Goal: Task Accomplishment & Management: Complete application form

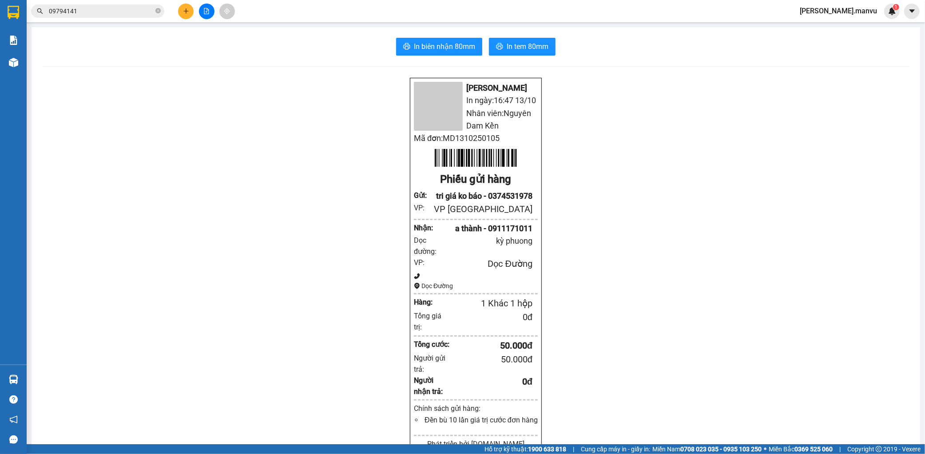
click at [180, 8] on button at bounding box center [186, 12] width 16 height 16
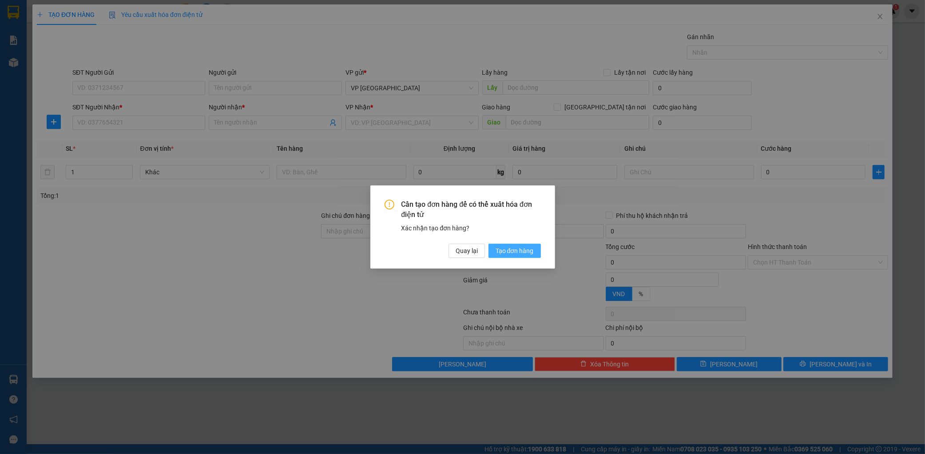
click at [514, 251] on span "Tạo đơn hàng" at bounding box center [515, 251] width 38 height 10
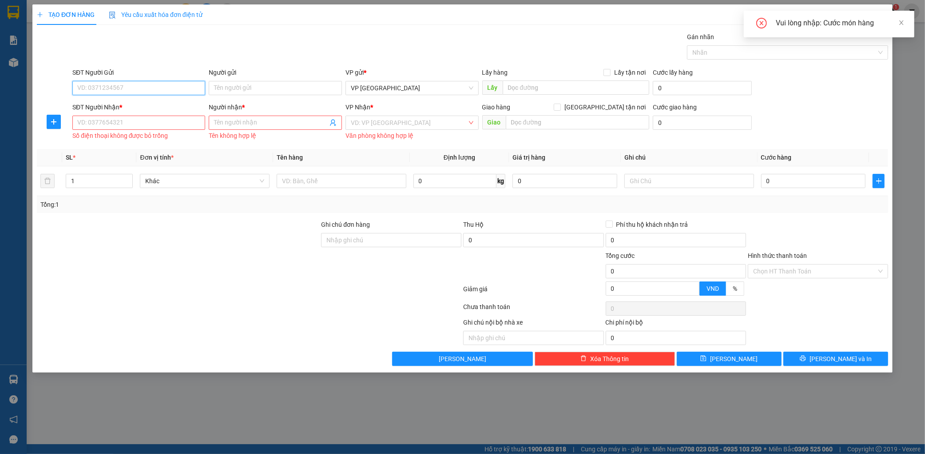
click at [138, 91] on input "SĐT Người Gửi" at bounding box center [138, 88] width 133 height 14
type input "0356635819"
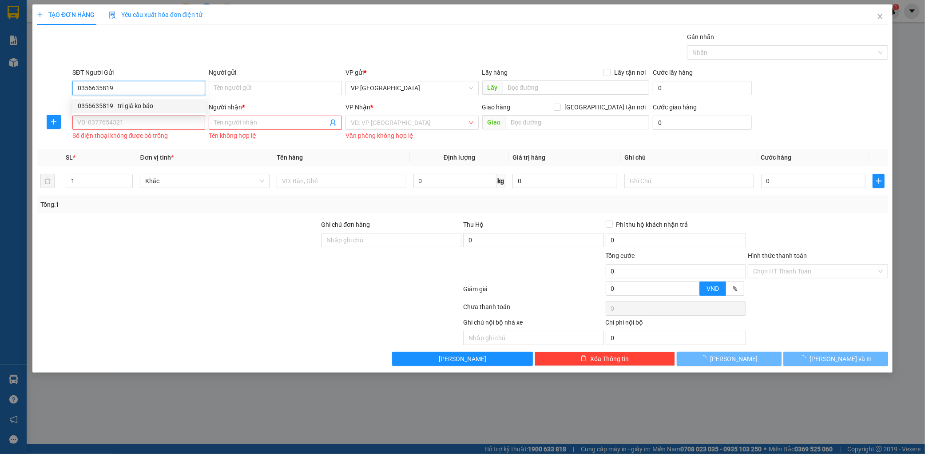
click at [143, 108] on div "0356635819 - tri giá ko báo" at bounding box center [139, 106] width 123 height 10
type input "tri giá ko báo"
type input "0356635819"
click at [136, 119] on input "SĐT Người Nhận *" at bounding box center [138, 122] width 133 height 14
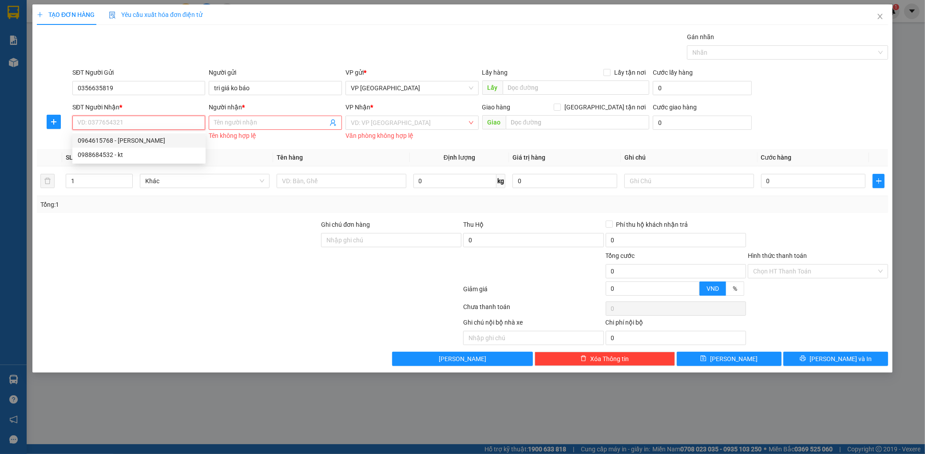
click at [143, 139] on div "0964615768 - hoàng phát" at bounding box center [139, 140] width 123 height 10
type input "0964615768"
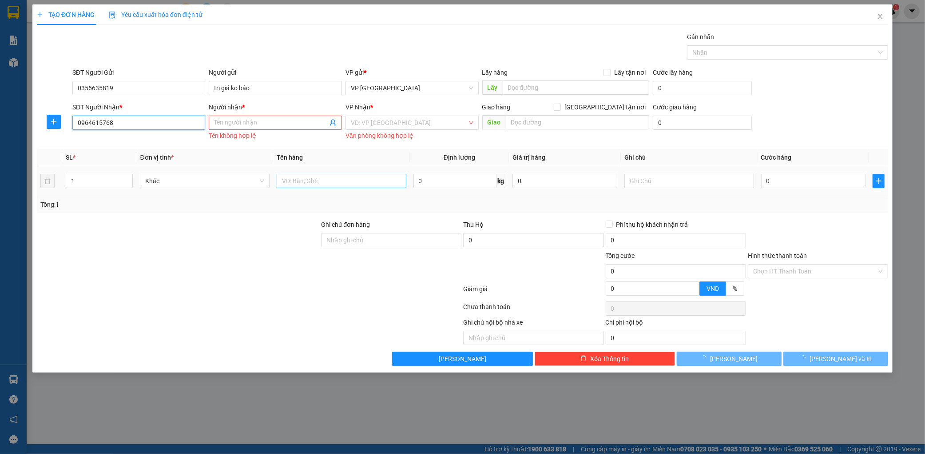
type input "hoàng phát"
type input "kỳ liên"
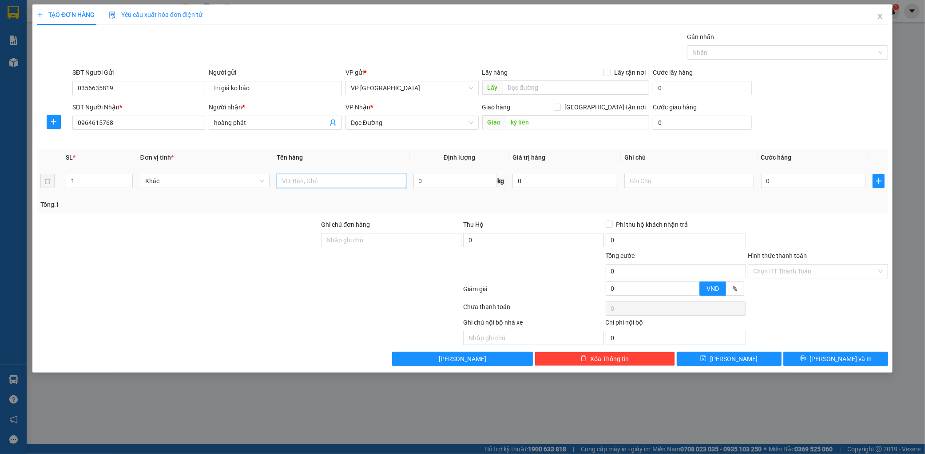
click at [338, 176] on input "text" at bounding box center [342, 181] width 130 height 14
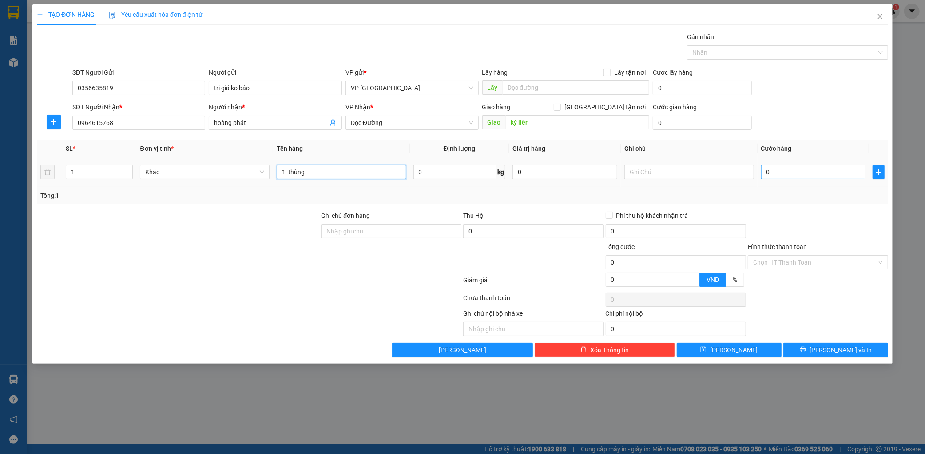
type input "1 thùng"
click at [786, 171] on input "0" at bounding box center [813, 172] width 105 height 14
type input "005"
type input "5"
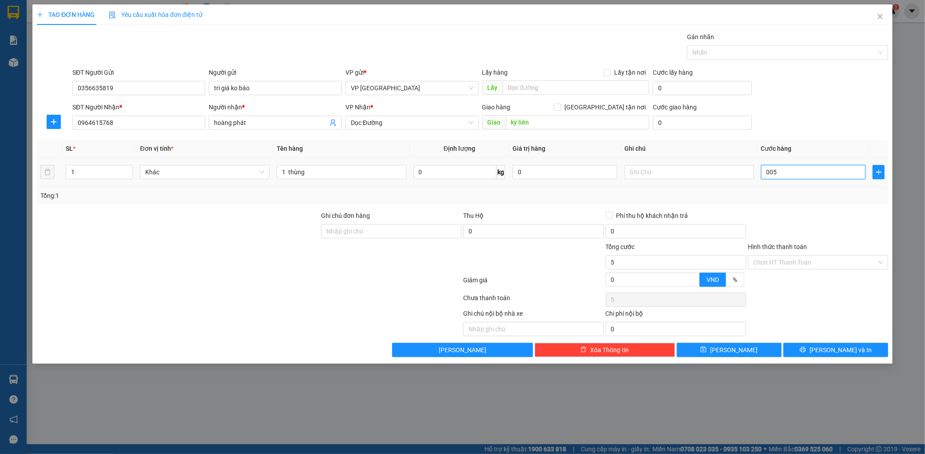
type input "0.050"
type input "50"
type input "00.500"
type input "500"
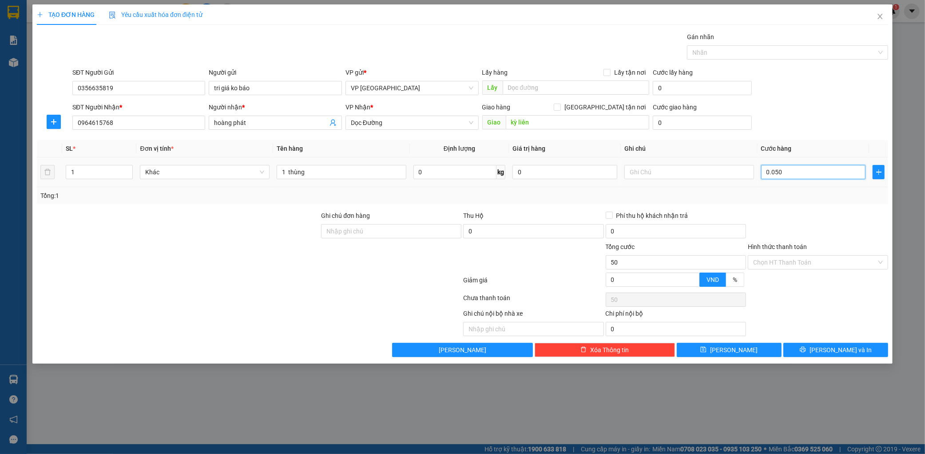
type input "500"
type input "0.005.000"
type input "5.000"
type input "000.050.000"
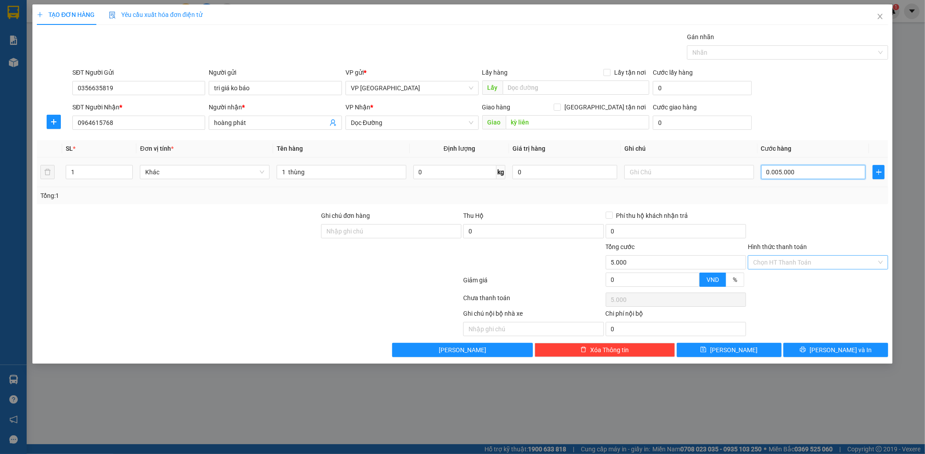
type input "50.000"
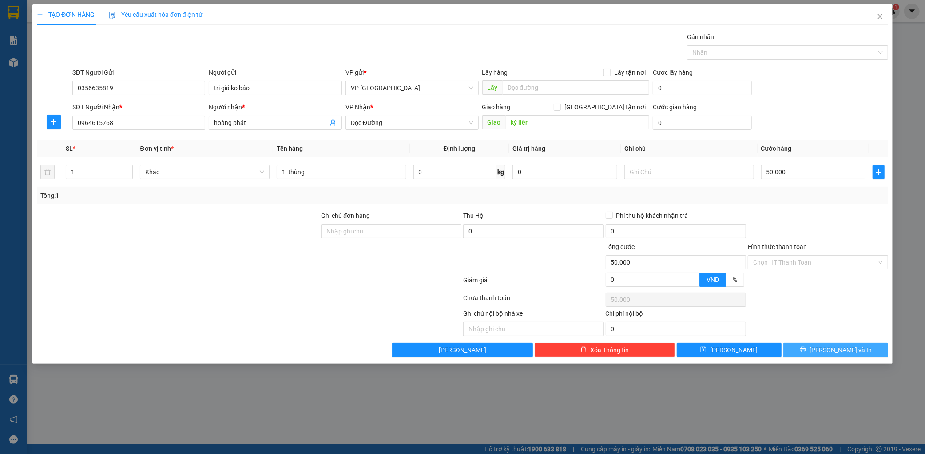
click at [840, 351] on span "[PERSON_NAME] và In" at bounding box center [841, 350] width 62 height 10
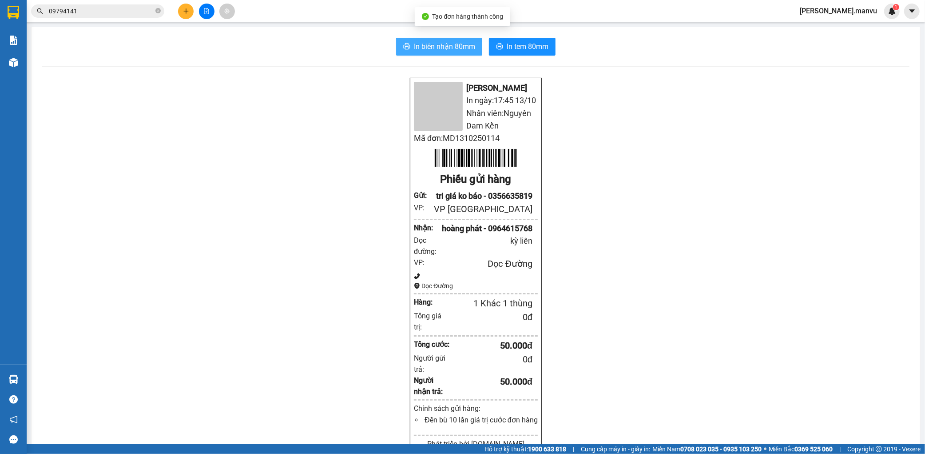
click at [459, 52] on button "In biên nhận 80mm" at bounding box center [439, 47] width 86 height 18
click at [191, 20] on div "Kết quả tìm kiếm ( 1 ) Bộ lọc Gửi 3 ngày gần nhất Mã ĐH Trạng thái Món hàng Thu…" at bounding box center [462, 11] width 925 height 22
click at [187, 12] on icon "plus" at bounding box center [186, 11] width 6 height 6
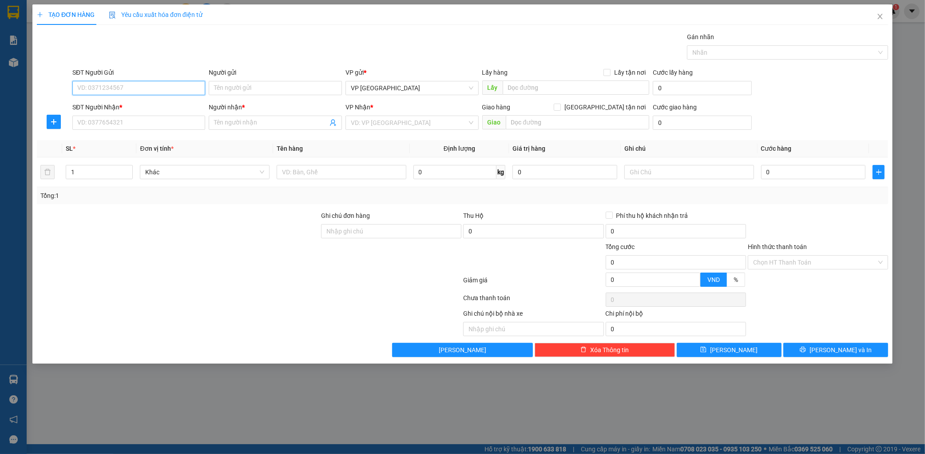
click at [152, 86] on input "SĐT Người Gửi" at bounding box center [138, 88] width 133 height 14
click at [134, 106] on div "0964310488 - phuong" at bounding box center [139, 106] width 123 height 10
type input "0964310488"
type input "phuong"
type input "0964310488"
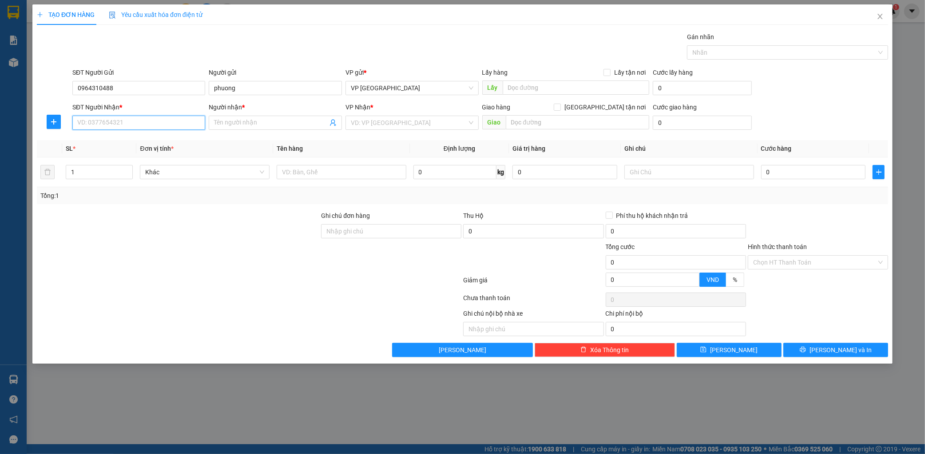
click at [137, 126] on input "SĐT Người Nhận *" at bounding box center [138, 122] width 133 height 14
click at [135, 139] on div "0967779674 - luân" at bounding box center [139, 140] width 123 height 10
type input "0967779674"
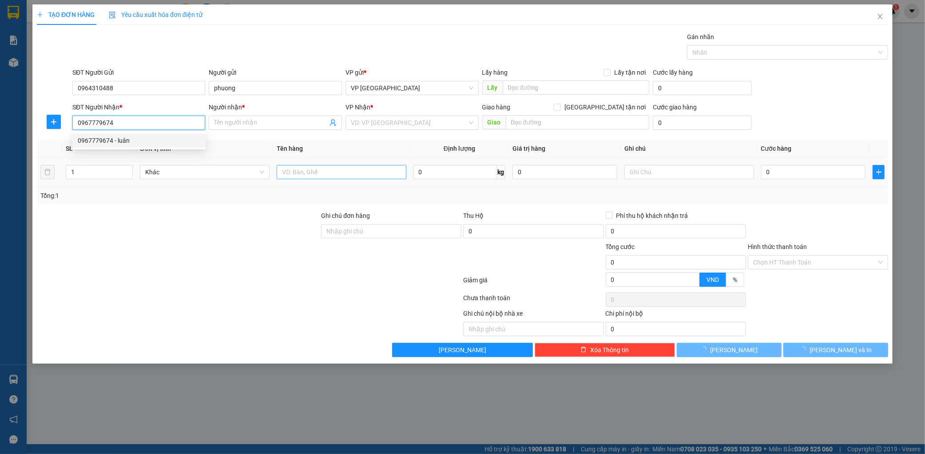
type input "luân"
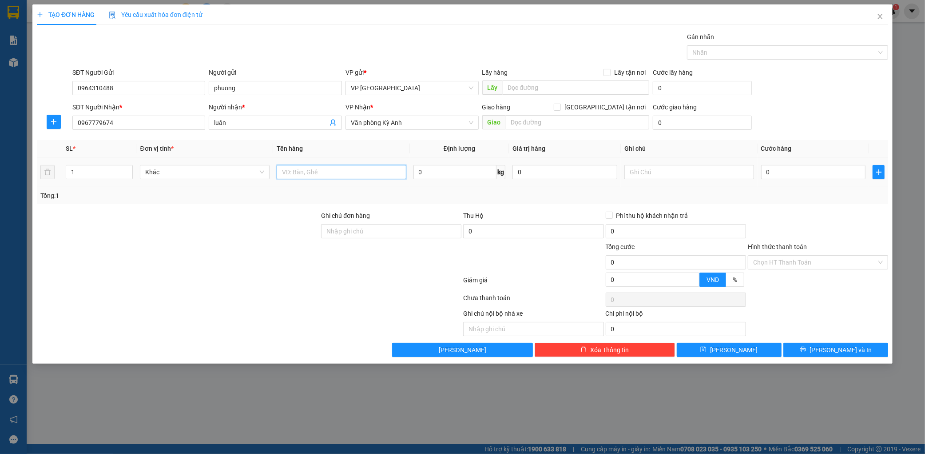
click at [316, 174] on input "text" at bounding box center [342, 172] width 130 height 14
type input "1 thùng"
click at [820, 175] on input "0" at bounding box center [813, 172] width 105 height 14
type input "005"
type input "5"
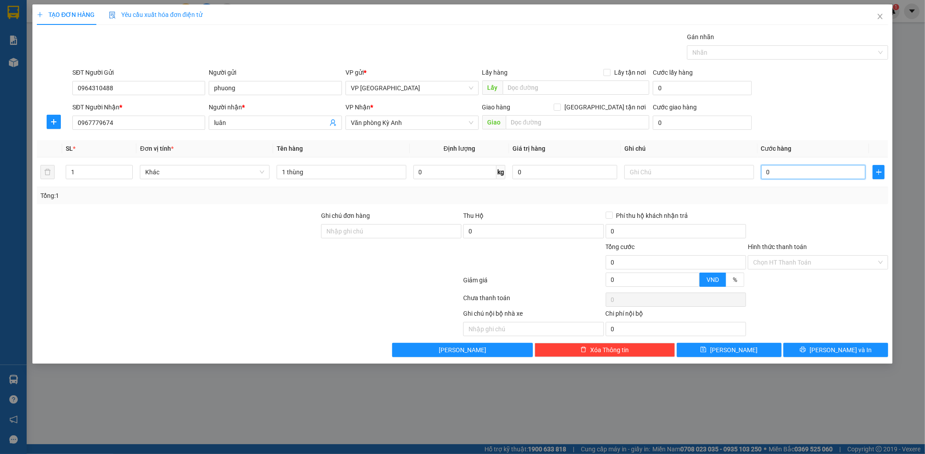
type input "5"
type input "0.050"
type input "50"
type input "00.500"
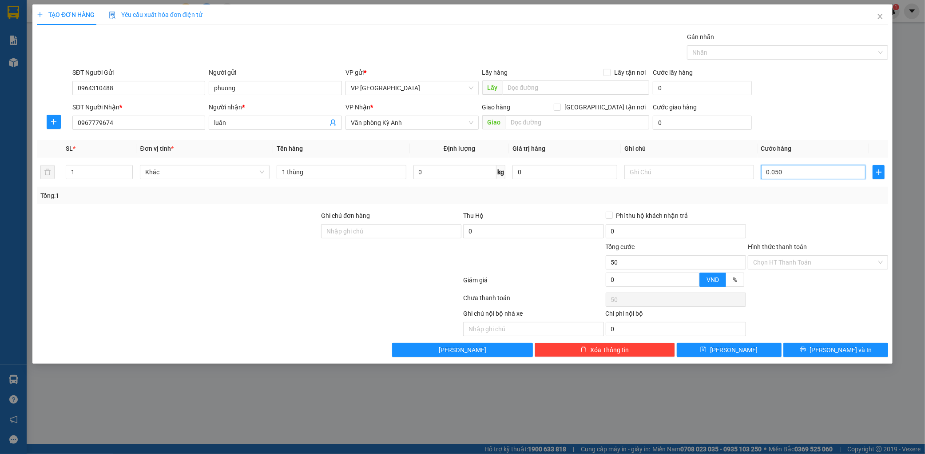
type input "500"
type input "0.005.000"
type input "5.000"
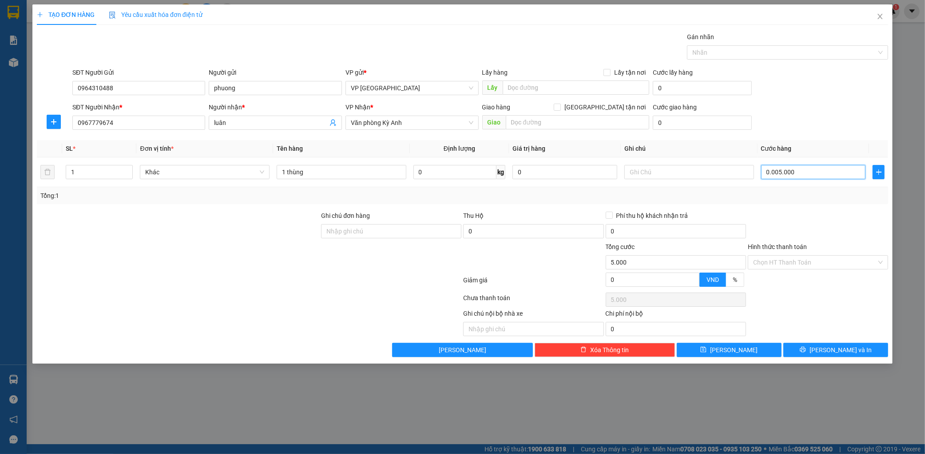
type input "000.050.000"
type input "50.000"
type input "0.000.050.000"
type input "50.000"
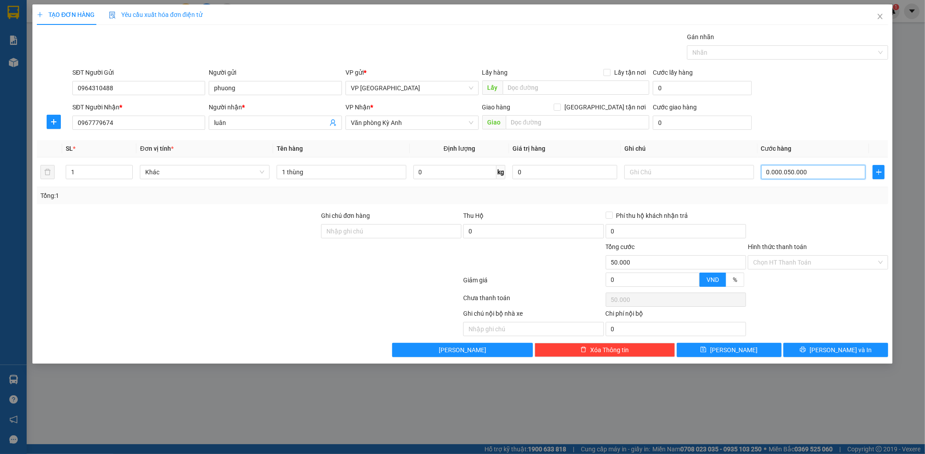
type input "50.000"
click at [846, 353] on span "[PERSON_NAME] và In" at bounding box center [841, 350] width 62 height 10
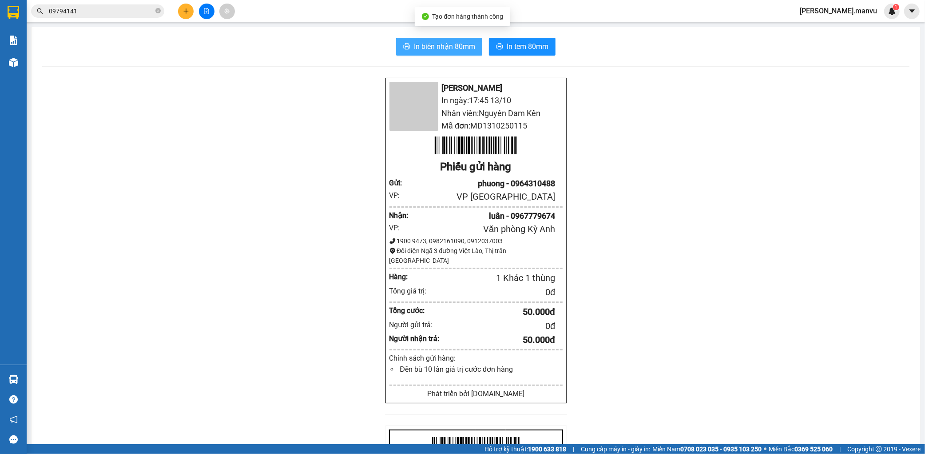
click at [424, 43] on span "In biên nhận 80mm" at bounding box center [444, 46] width 61 height 11
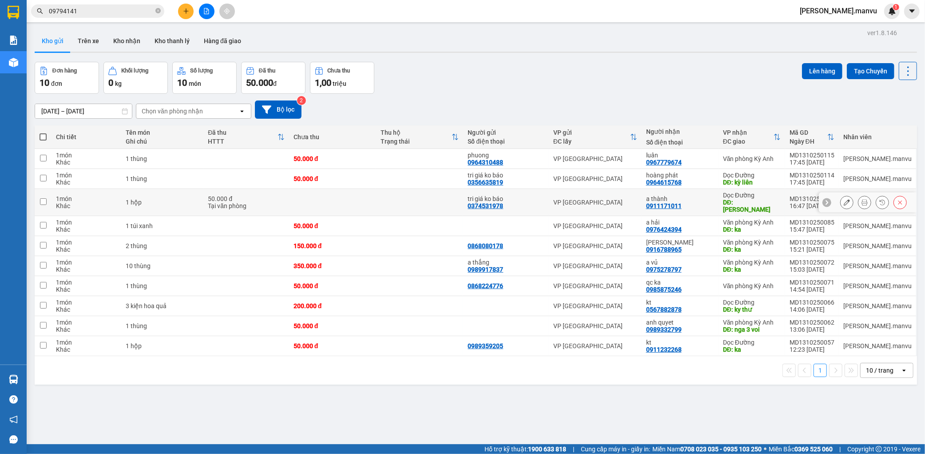
click at [841, 198] on button at bounding box center [847, 203] width 12 height 16
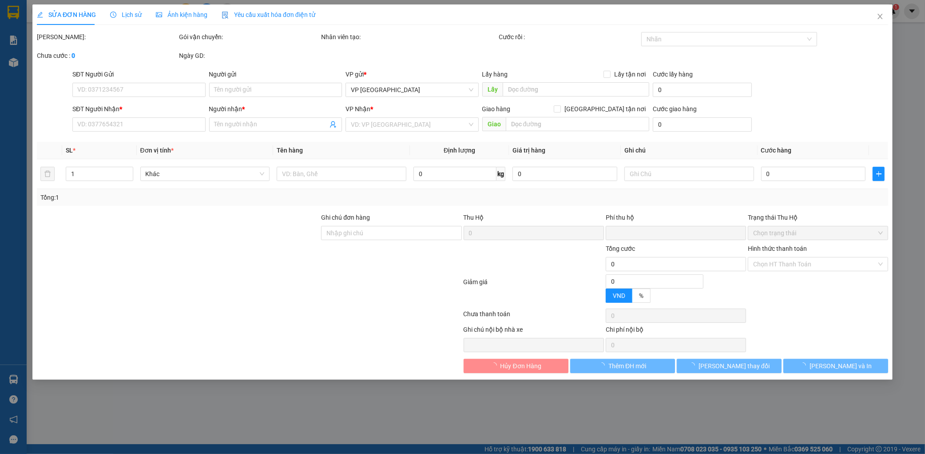
type input "0374531978"
type input "tri giá ko báo"
type input "0911171011"
type input "a thành"
type input "kỳ phuong"
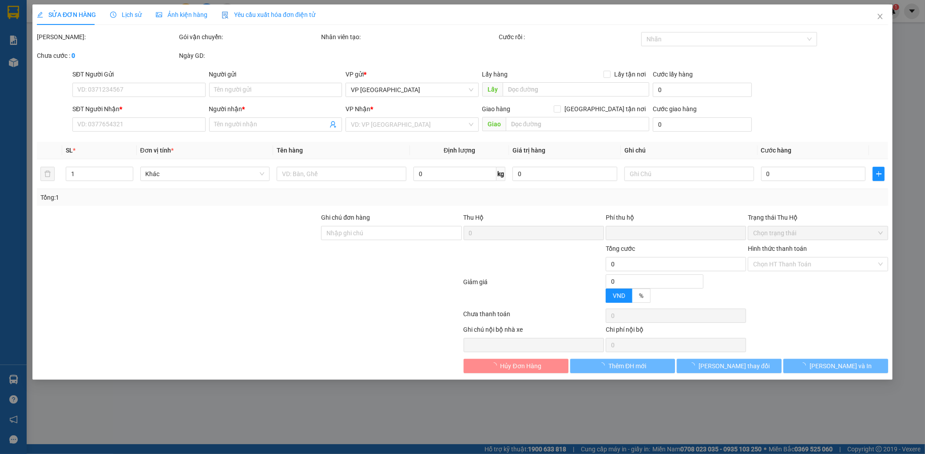
type input "0"
type input "50.000"
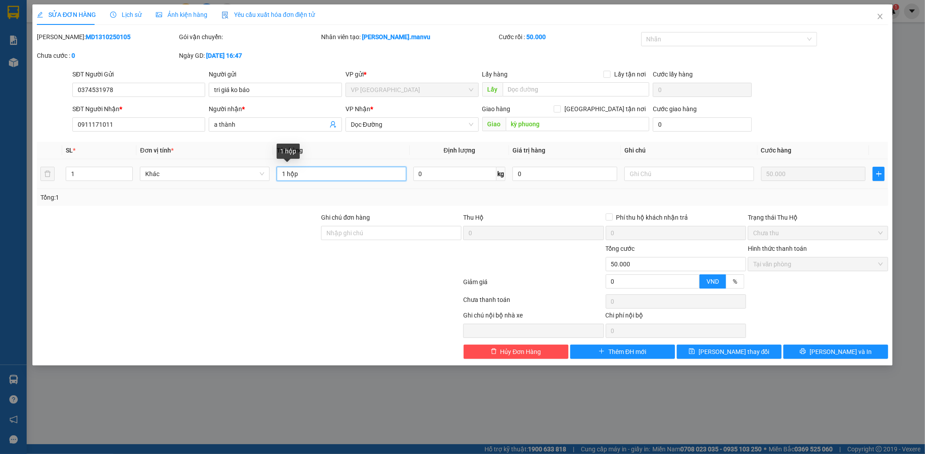
click at [371, 175] on input "1 hộp" at bounding box center [342, 174] width 130 height 14
click at [883, 19] on icon "close" at bounding box center [880, 16] width 7 height 7
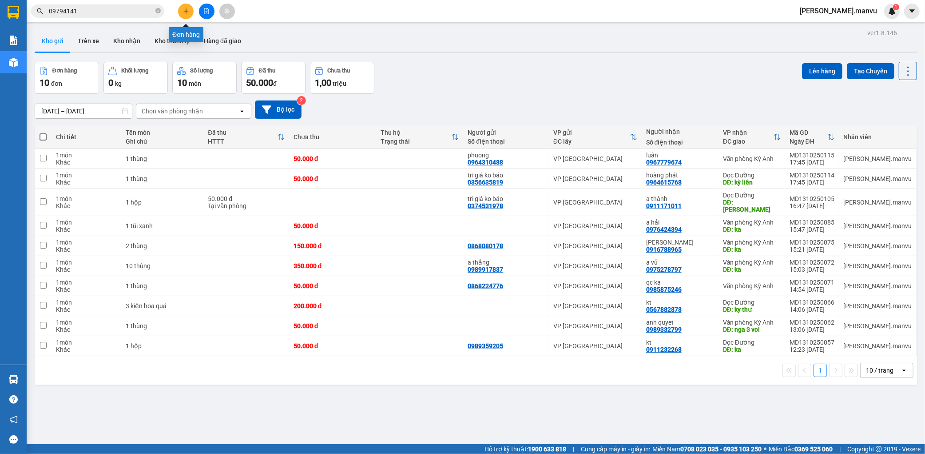
click at [189, 7] on button at bounding box center [186, 12] width 16 height 16
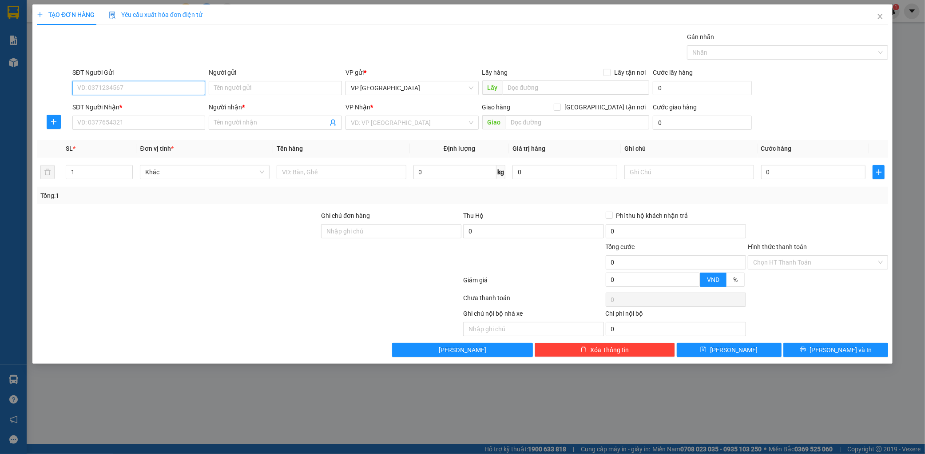
click at [155, 92] on input "SĐT Người Gửi" at bounding box center [138, 88] width 133 height 14
type input "094"
click at [881, 17] on icon "close" at bounding box center [880, 16] width 7 height 7
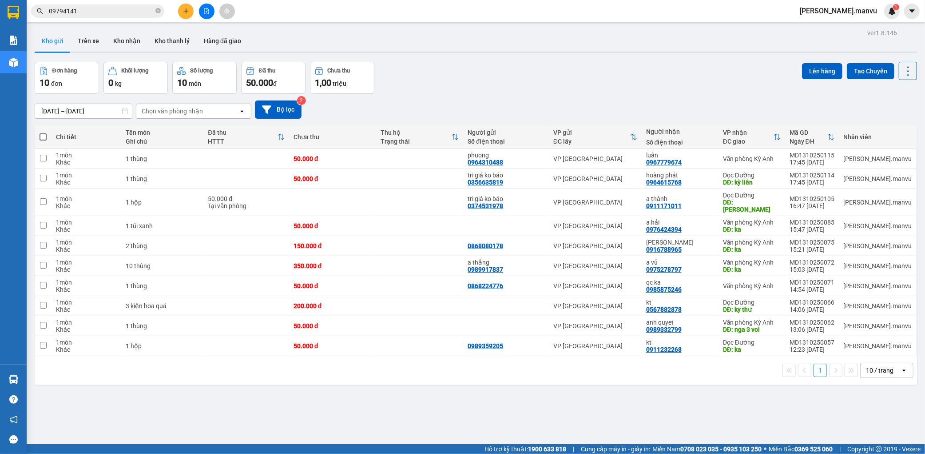
click at [183, 9] on icon "plus" at bounding box center [186, 11] width 6 height 6
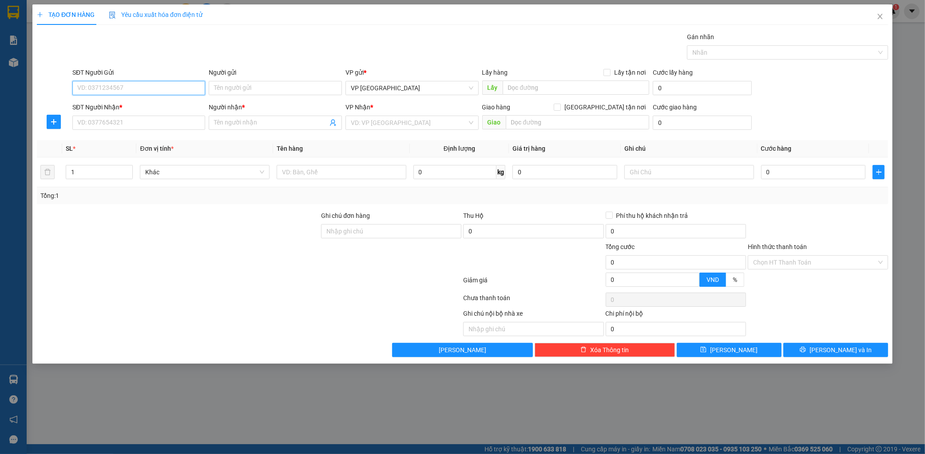
click at [114, 85] on input "SĐT Người Gửi" at bounding box center [138, 88] width 133 height 14
type input "0968667186"
click at [129, 101] on div "0968667186 - tri giá ko báo" at bounding box center [138, 106] width 133 height 14
type input "tri giá ko báo"
type input "0968667186"
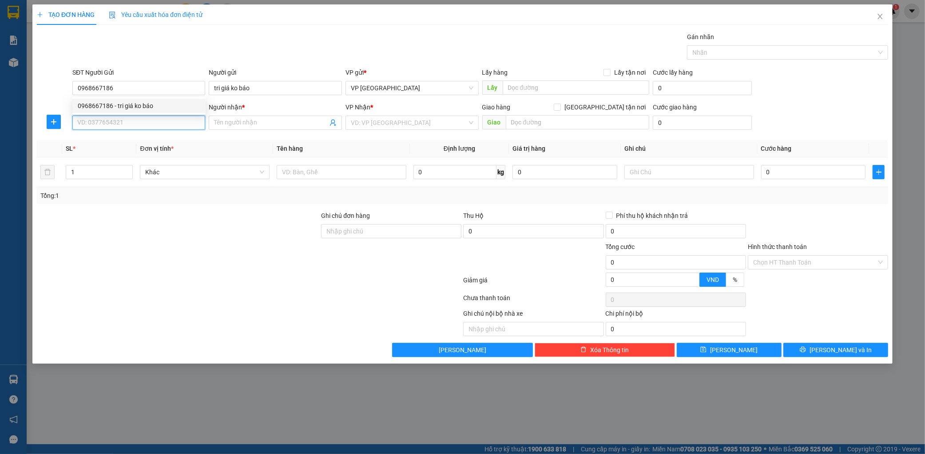
click at [115, 116] on input "SĐT Người Nhận *" at bounding box center [138, 122] width 133 height 14
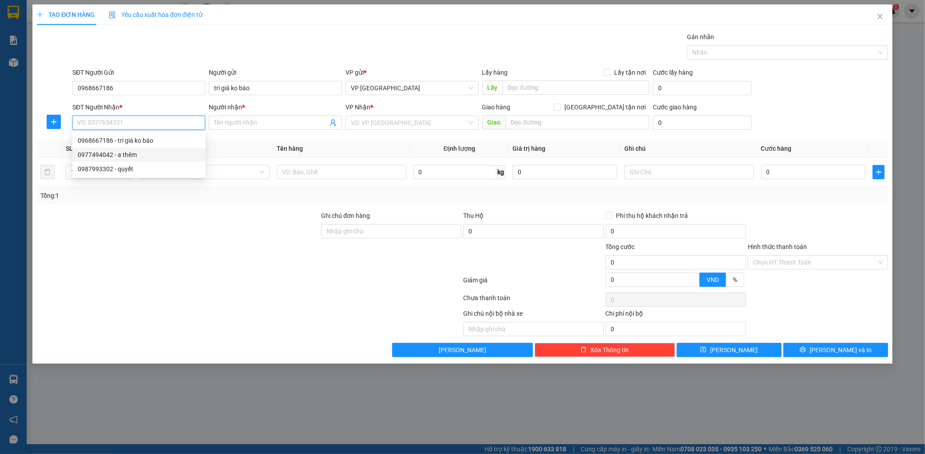
click at [154, 152] on div "0977494042 - a thêm" at bounding box center [139, 155] width 123 height 10
type input "0977494042"
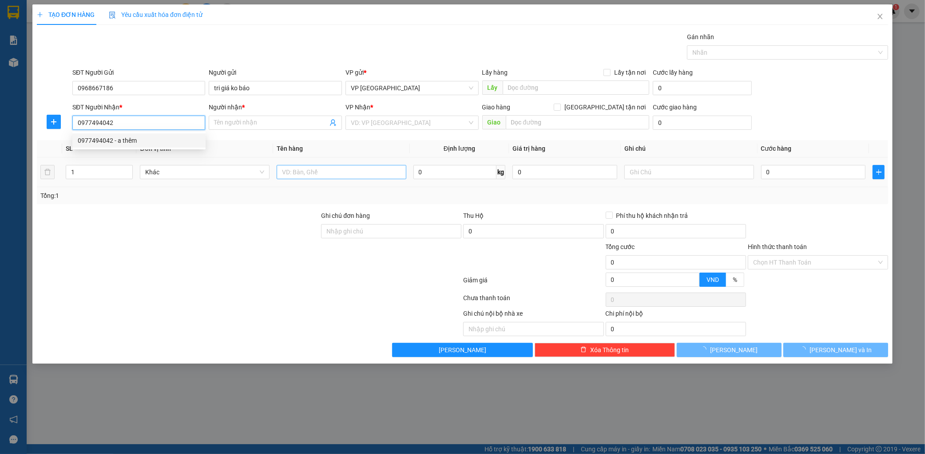
type input "a thêm"
type input "rửa xe bình lợi"
click at [322, 176] on input "text" at bounding box center [342, 172] width 130 height 14
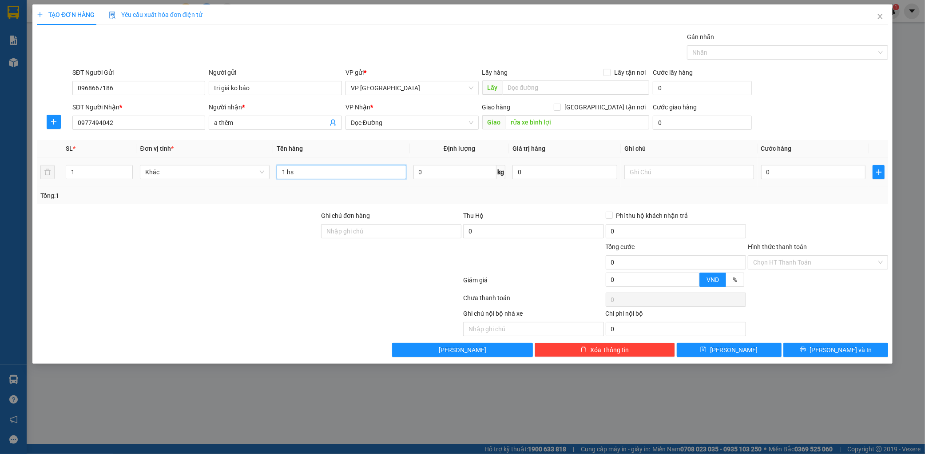
type input "1 hs"
drag, startPoint x: 791, startPoint y: 184, endPoint x: 792, endPoint y: 179, distance: 5.6
click at [791, 181] on td "0" at bounding box center [814, 172] width 112 height 30
click at [796, 175] on input "0" at bounding box center [813, 172] width 105 height 14
type input "005"
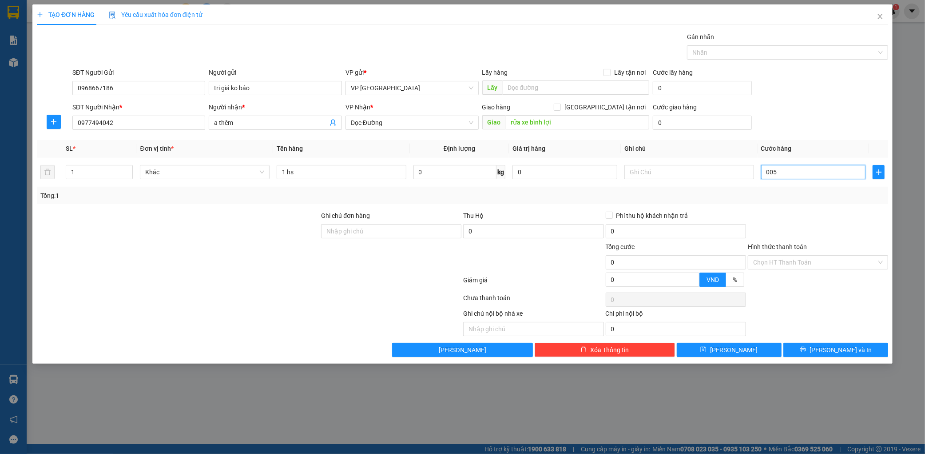
type input "5"
type input "0.050"
type input "50"
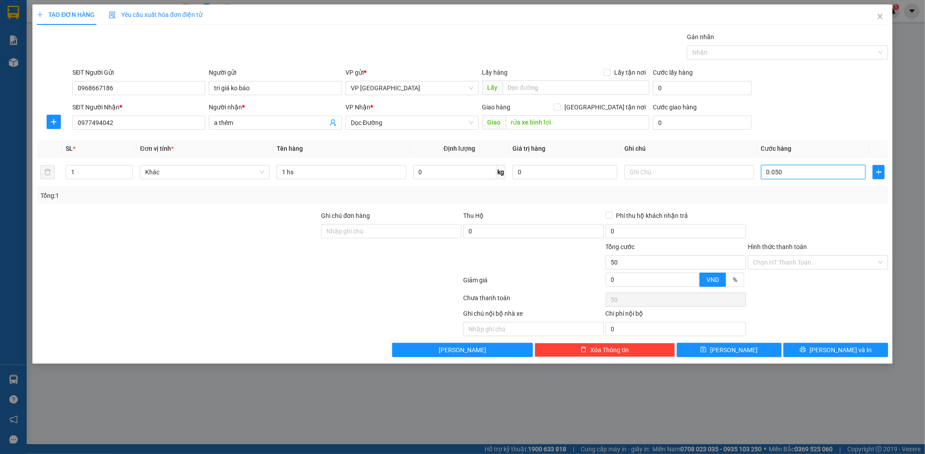
type input "00.500"
type input "500"
type input "0.005.000"
type input "5.000"
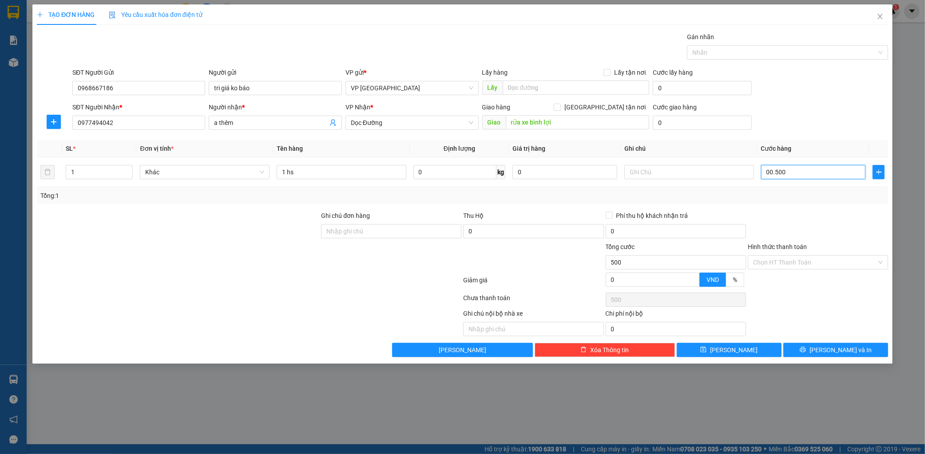
type input "5.000"
type input "000.050.000"
type input "50.000"
click at [853, 262] on input "Hình thức thanh toán" at bounding box center [814, 261] width 123 height 13
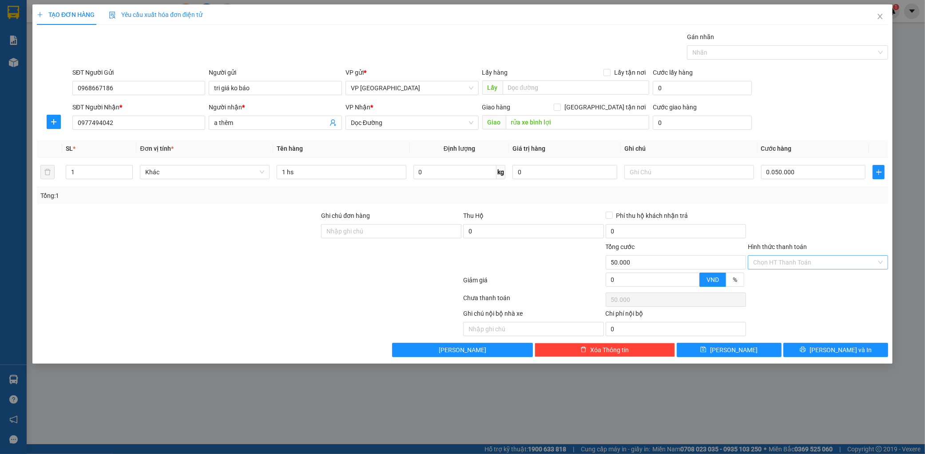
type input "50.000"
click at [800, 281] on div "Tại văn phòng" at bounding box center [818, 280] width 130 height 10
type input "0"
click at [868, 353] on button "[PERSON_NAME] và In" at bounding box center [836, 349] width 105 height 14
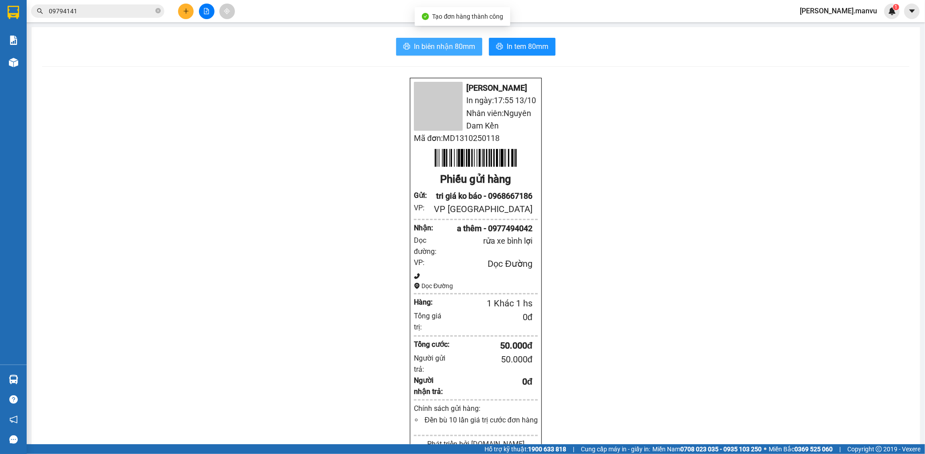
drag, startPoint x: 445, startPoint y: 36, endPoint x: 442, endPoint y: 41, distance: 6.6
click at [445, 36] on div "In biên nhận 80mm In tem 80mm Mận Vũ In ngày: 17:55 13/10 Nhân viên: Nguyên Dam…" at bounding box center [476, 357] width 889 height 661
click at [442, 41] on span "In biên nhận 80mm" at bounding box center [444, 46] width 61 height 11
click at [522, 52] on span "In tem 80mm" at bounding box center [528, 46] width 42 height 11
click at [535, 52] on button "In tem 80mm" at bounding box center [522, 47] width 67 height 18
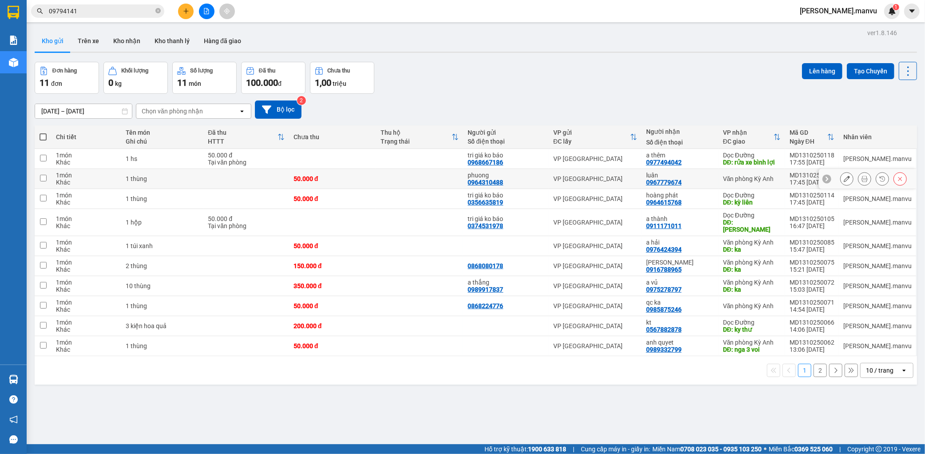
click at [844, 178] on icon at bounding box center [847, 178] width 6 height 6
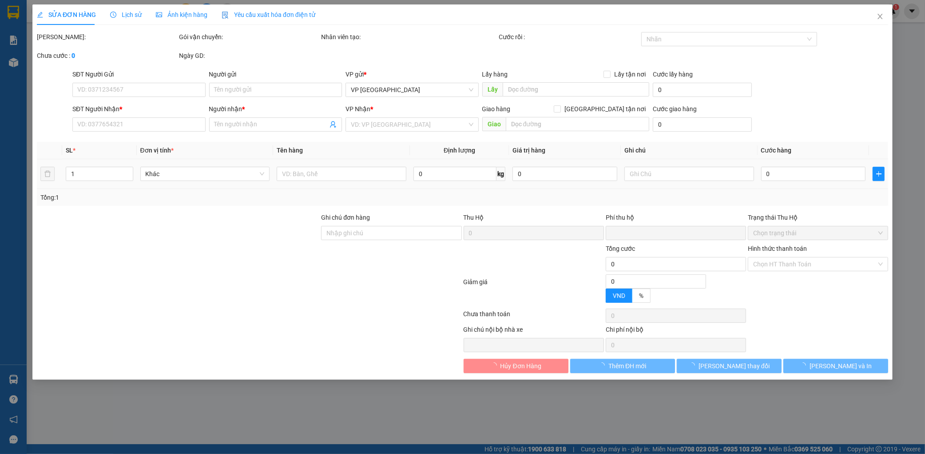
type input "0964310488"
type input "phuong"
type input "0967779674"
type input "luân"
type input "0"
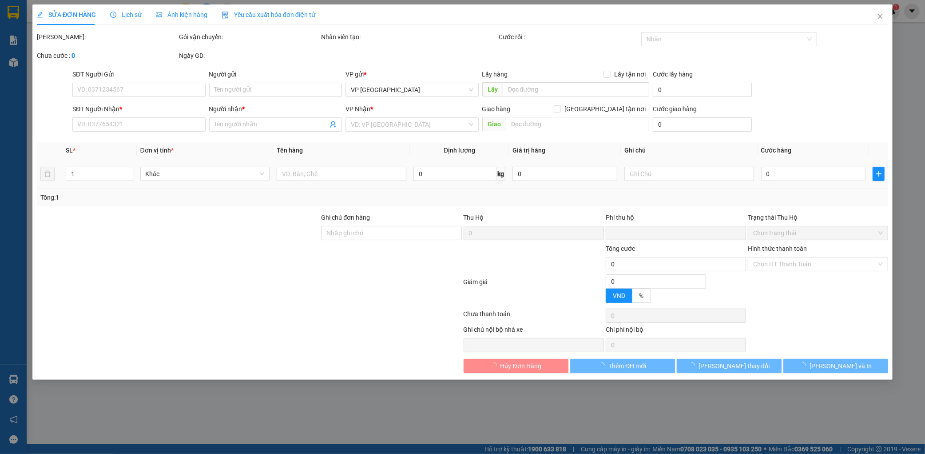
type input "50.000"
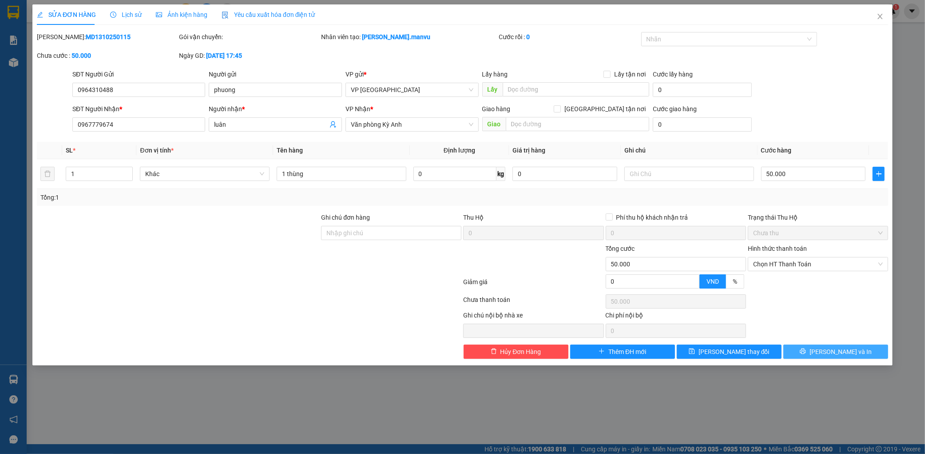
click at [840, 345] on button "[PERSON_NAME] và In" at bounding box center [836, 351] width 105 height 14
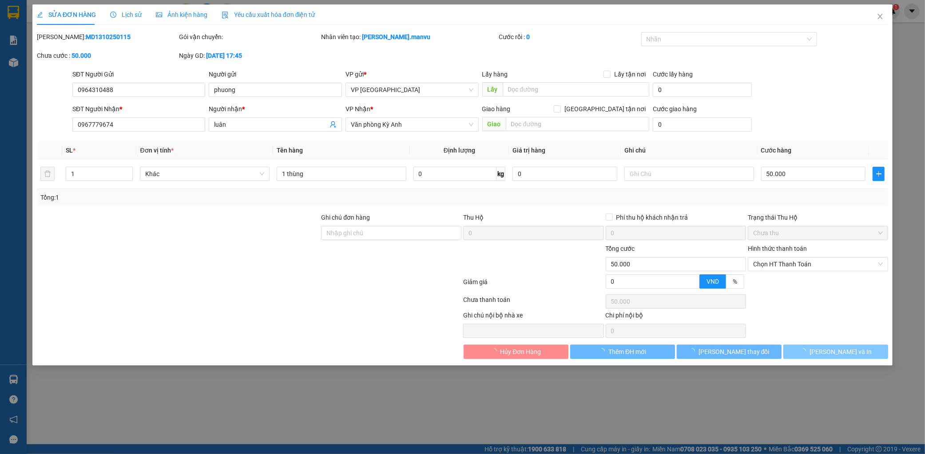
click at [840, 345] on button "[PERSON_NAME] và In" at bounding box center [836, 351] width 105 height 14
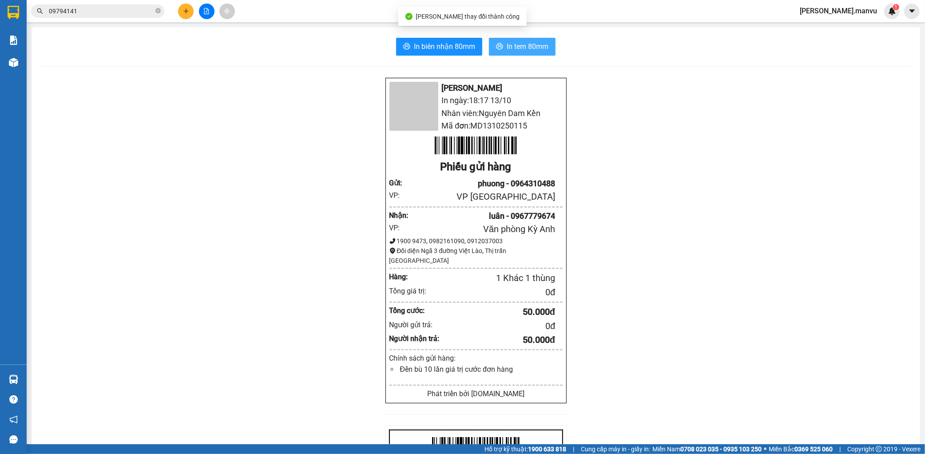
click at [534, 54] on button "In tem 80mm" at bounding box center [522, 47] width 67 height 18
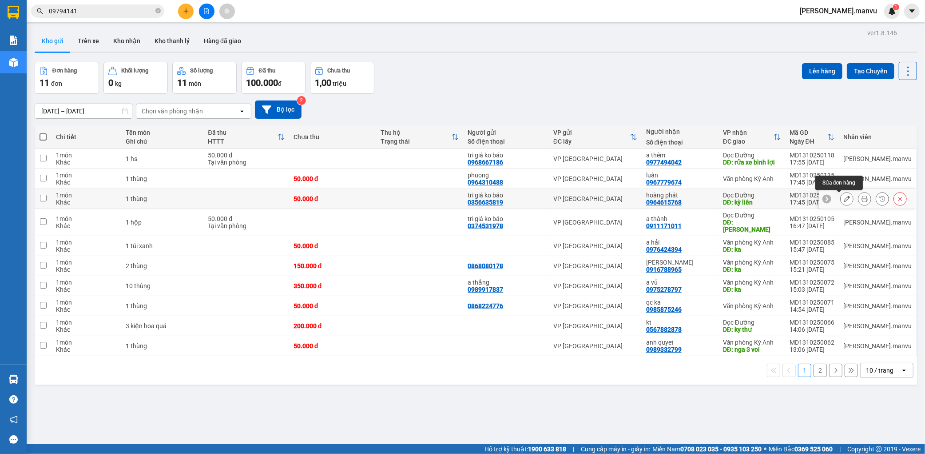
click at [841, 204] on button at bounding box center [847, 199] width 12 height 16
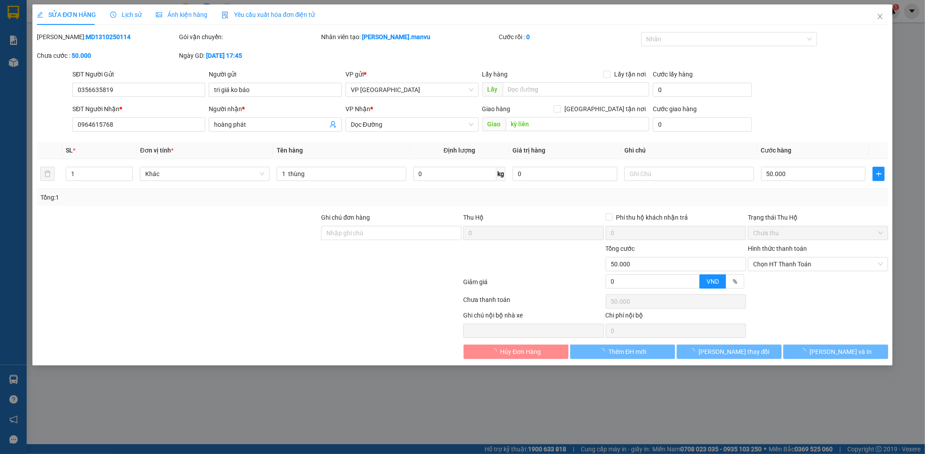
type input "0356635819"
type input "tri giá ko báo"
type input "0964615768"
type input "hoàng phát"
type input "kỳ liên"
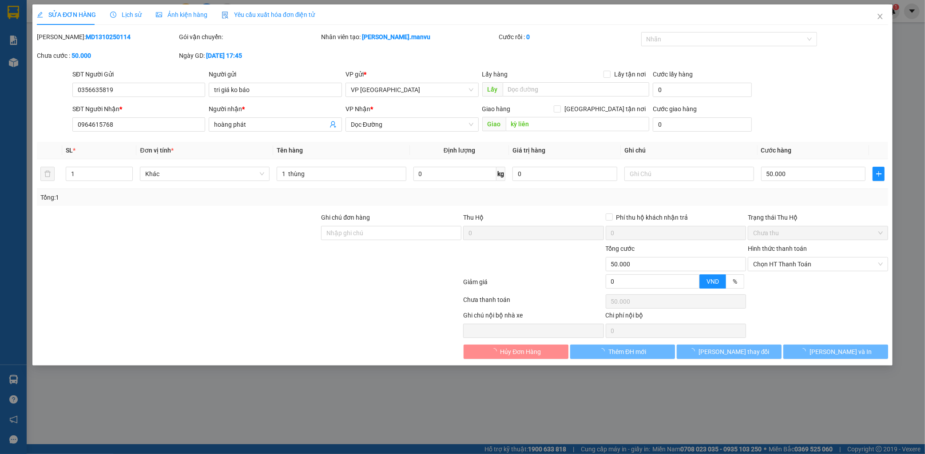
type input "0"
type input "50.000"
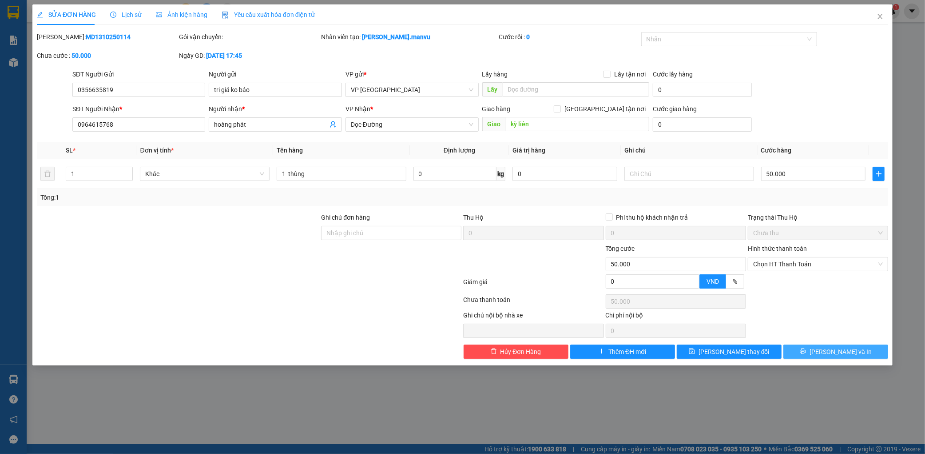
click at [848, 348] on span "[PERSON_NAME] và In" at bounding box center [841, 351] width 62 height 10
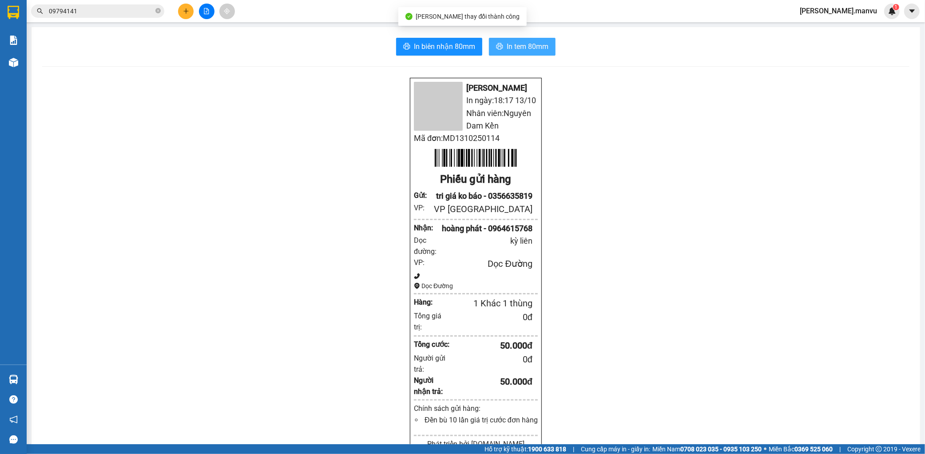
click at [533, 45] on span "In tem 80mm" at bounding box center [528, 46] width 42 height 11
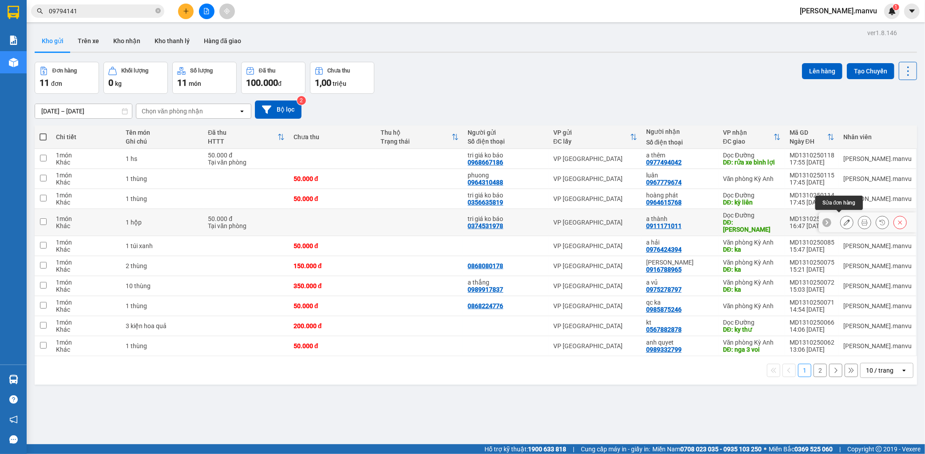
click at [842, 223] on button at bounding box center [847, 223] width 12 height 16
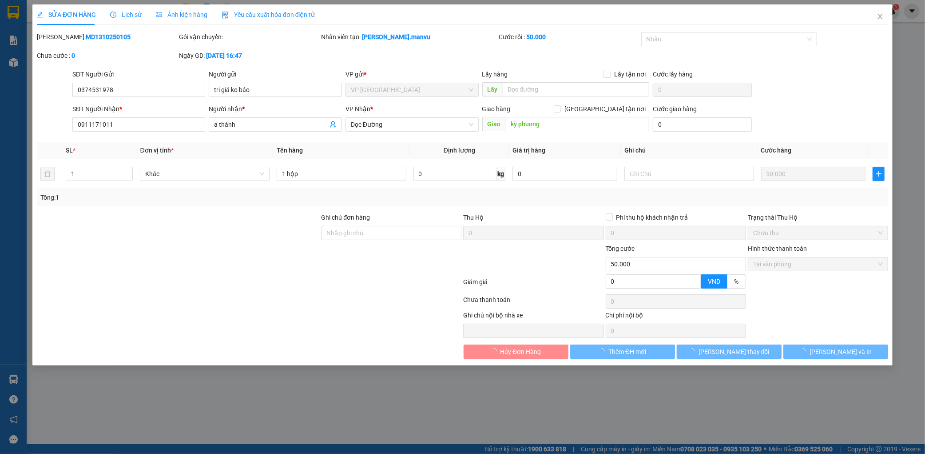
type input "0374531978"
type input "tri giá ko báo"
type input "0911171011"
type input "a thành"
type input "kỳ phuong"
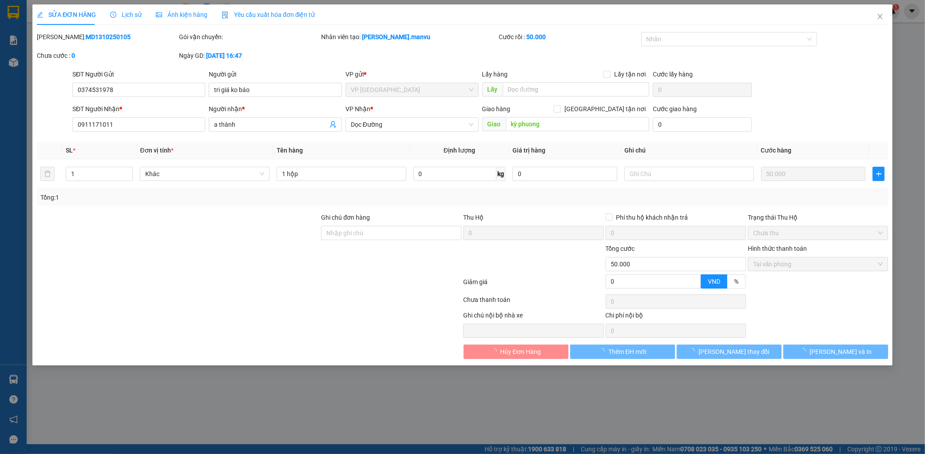
type input "0"
type input "50.000"
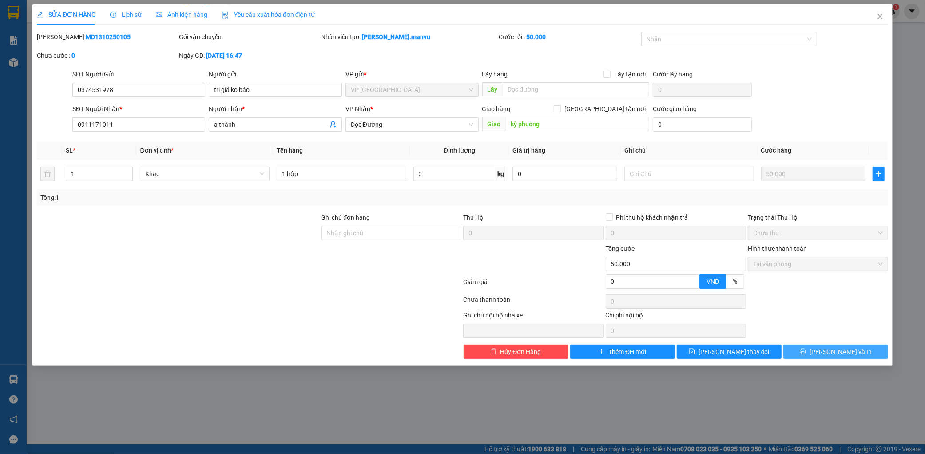
click at [849, 360] on div "SỬA ĐƠN HÀNG Lịch sử Ảnh kiện hàng Yêu cầu xuất hóa đơn điện tử Total Paid Fee …" at bounding box center [462, 184] width 860 height 361
click at [864, 358] on div "SỬA ĐƠN HÀNG Lịch sử Ảnh kiện hàng Yêu cầu xuất hóa đơn điện tử Total Paid Fee …" at bounding box center [462, 184] width 860 height 361
click at [868, 354] on button "[PERSON_NAME] và In" at bounding box center [836, 351] width 105 height 14
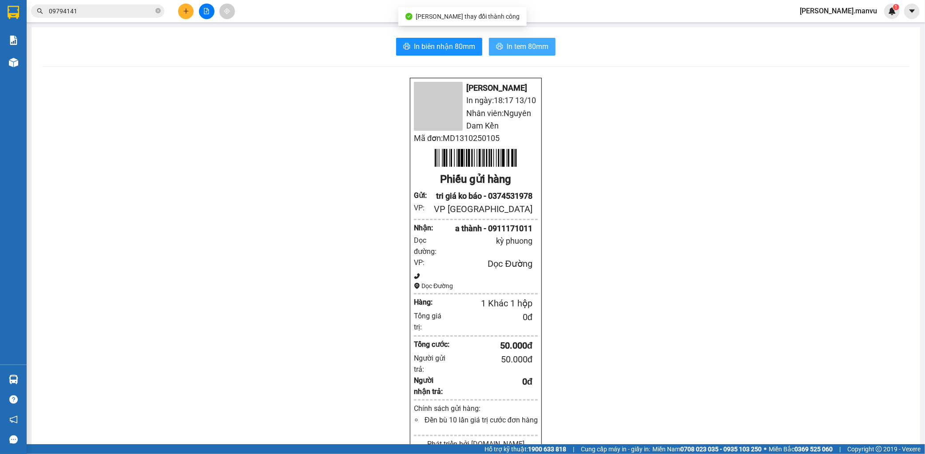
drag, startPoint x: 544, startPoint y: 52, endPoint x: 581, endPoint y: 31, distance: 42.2
click at [543, 52] on span "In tem 80mm" at bounding box center [528, 46] width 42 height 11
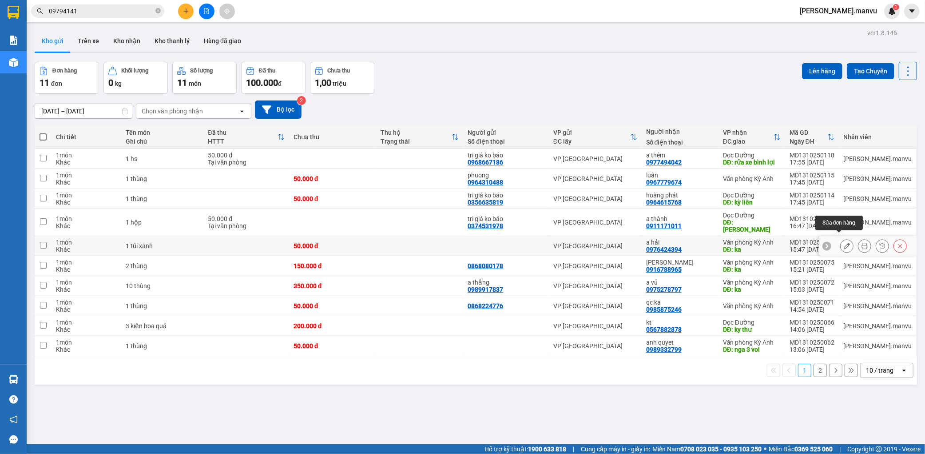
click at [841, 238] on button at bounding box center [847, 246] width 12 height 16
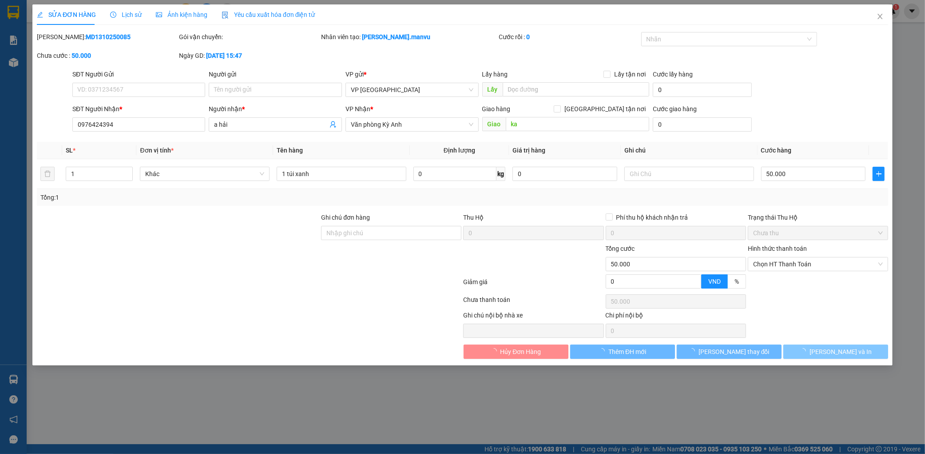
type input "0976424394"
type input "a hải"
type input "ka"
type input "0"
type input "50.000"
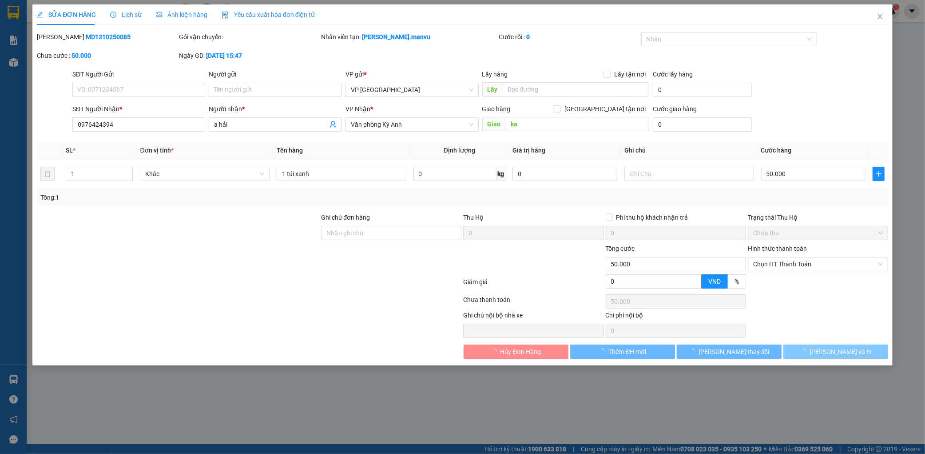
type input "50.000"
click at [840, 354] on span "[PERSON_NAME] và In" at bounding box center [841, 351] width 62 height 10
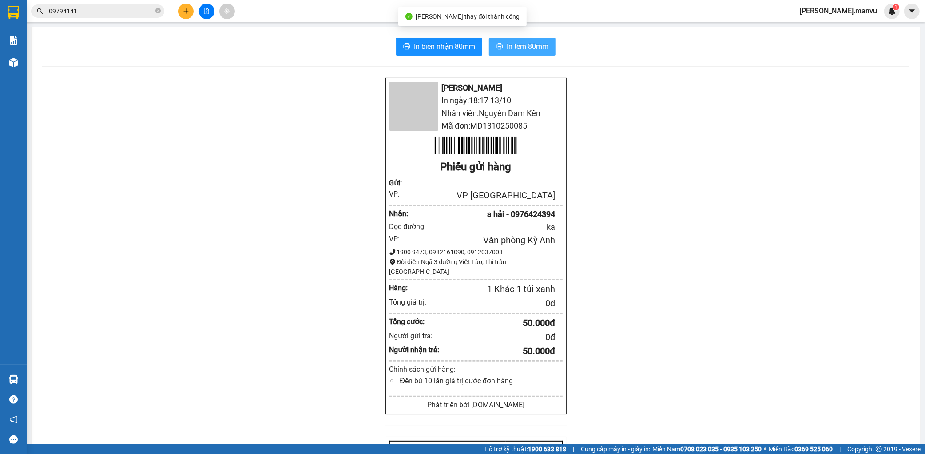
click at [524, 47] on span "In tem 80mm" at bounding box center [528, 46] width 42 height 11
click at [864, 12] on span "[PERSON_NAME].manvu" at bounding box center [839, 10] width 92 height 11
click at [848, 26] on span "Đăng xuất" at bounding box center [858, 28] width 42 height 10
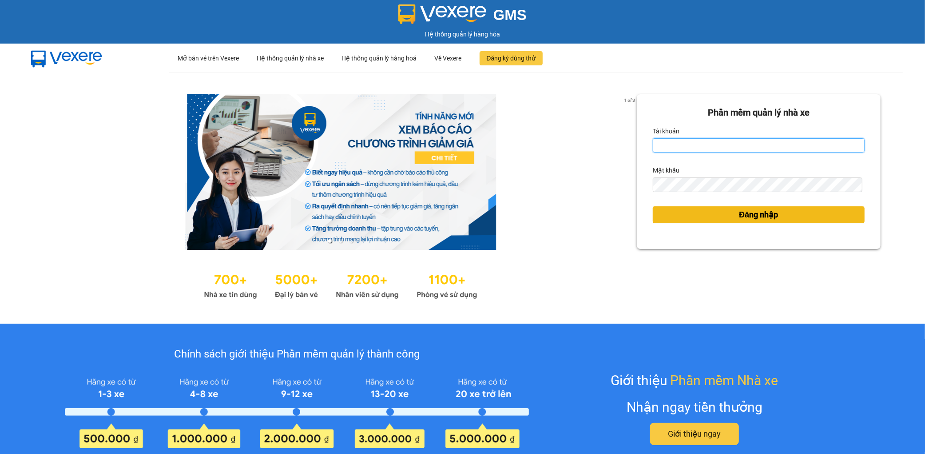
type input "[PERSON_NAME].manvu"
click at [705, 215] on button "Đăng nhập" at bounding box center [759, 214] width 212 height 17
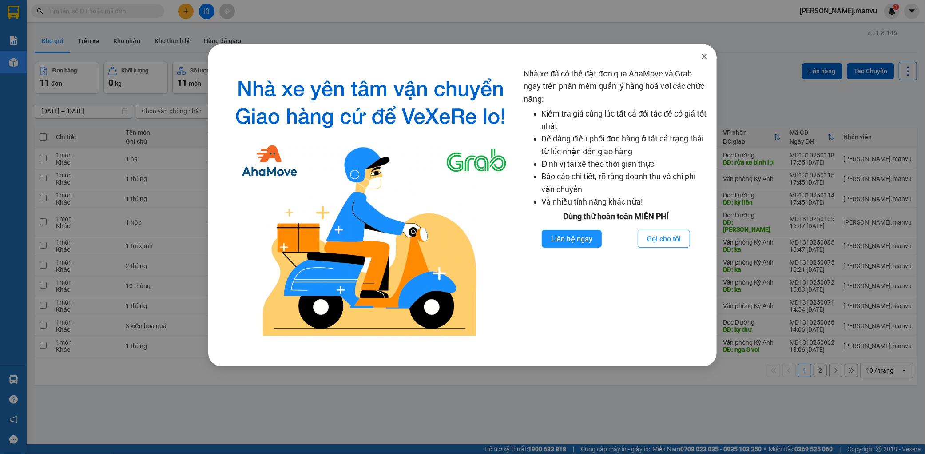
click at [702, 60] on span "Close" at bounding box center [704, 56] width 25 height 25
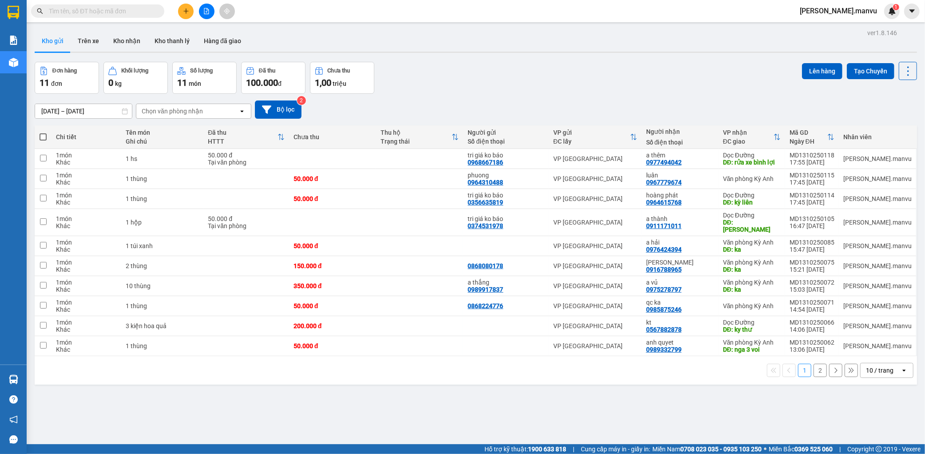
click at [185, 14] on button at bounding box center [186, 12] width 16 height 16
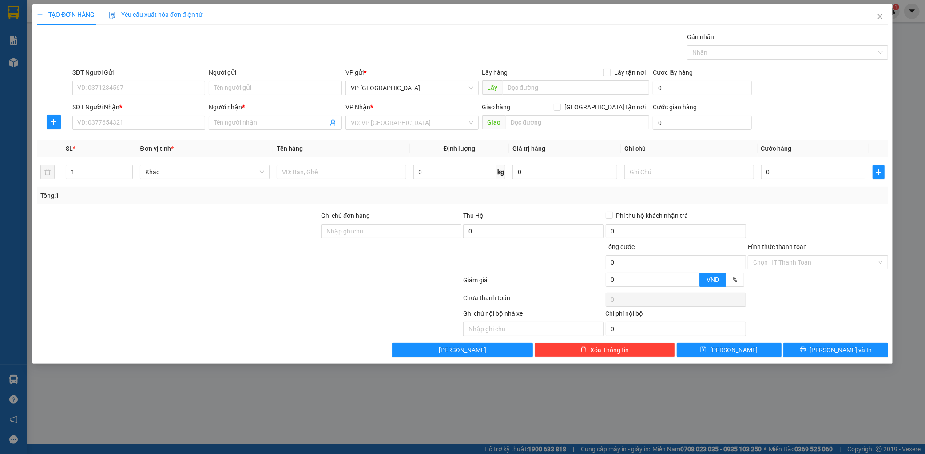
click at [138, 98] on div "SĐT Người Gửi VD: 0371234567" at bounding box center [138, 83] width 133 height 31
click at [147, 90] on input "SĐT Người Gửi" at bounding box center [138, 88] width 133 height 14
type input "0975784732"
click at [135, 116] on input "SĐT Người Nhận *" at bounding box center [138, 122] width 133 height 14
type input "0347905496"
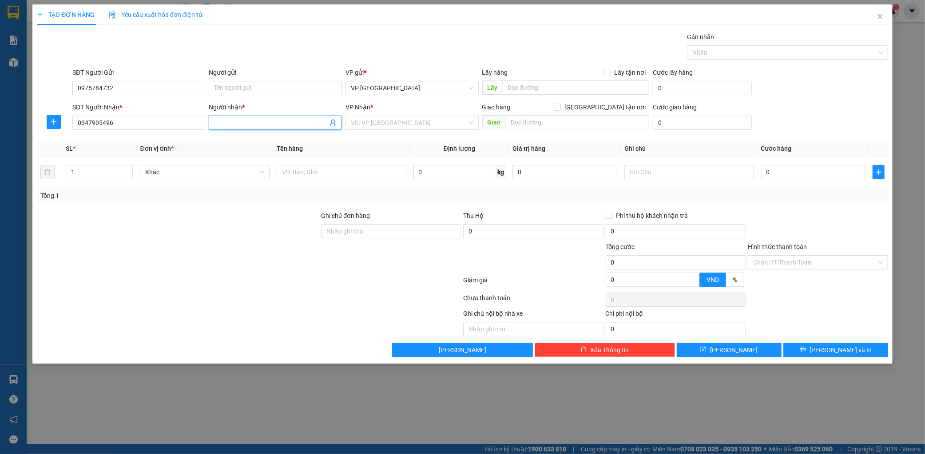
click at [300, 122] on input "Người nhận *" at bounding box center [271, 123] width 114 height 10
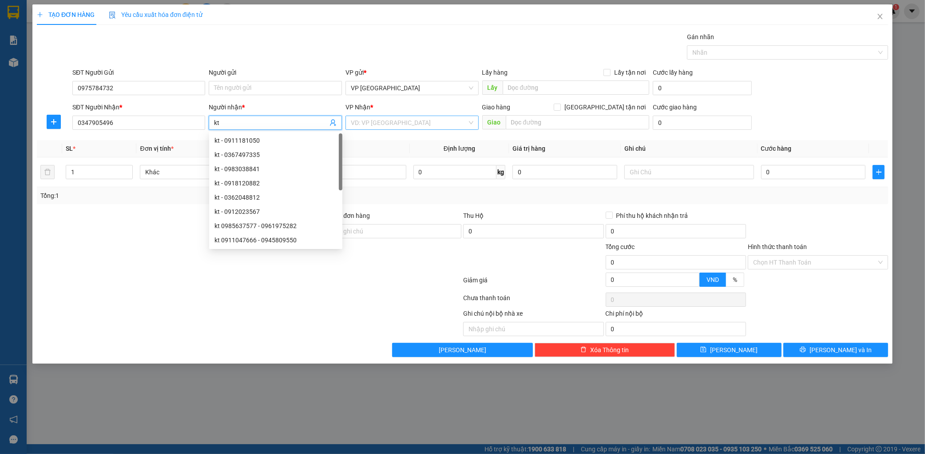
type input "kt"
click at [370, 121] on input "search" at bounding box center [409, 122] width 116 height 13
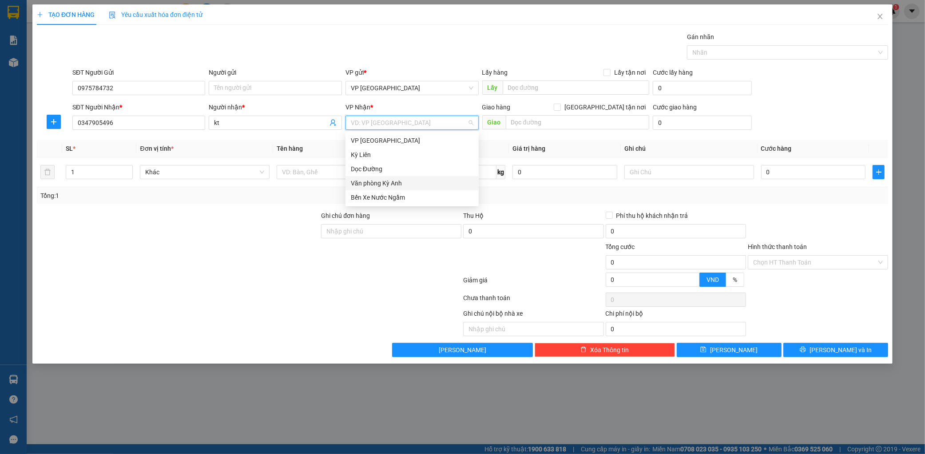
click at [399, 178] on div "Văn phòng Kỳ Anh" at bounding box center [412, 183] width 123 height 10
click at [385, 132] on div "VP Nhận * Văn phòng Kỳ Anh Văn phòng Kỳ Anh" at bounding box center [412, 117] width 133 height 31
click at [398, 121] on span "Văn phòng Kỳ Anh" at bounding box center [412, 122] width 123 height 13
click at [372, 168] on div "Dọc Đường" at bounding box center [412, 169] width 123 height 10
click at [549, 130] on div "Giao" at bounding box center [565, 122] width 167 height 14
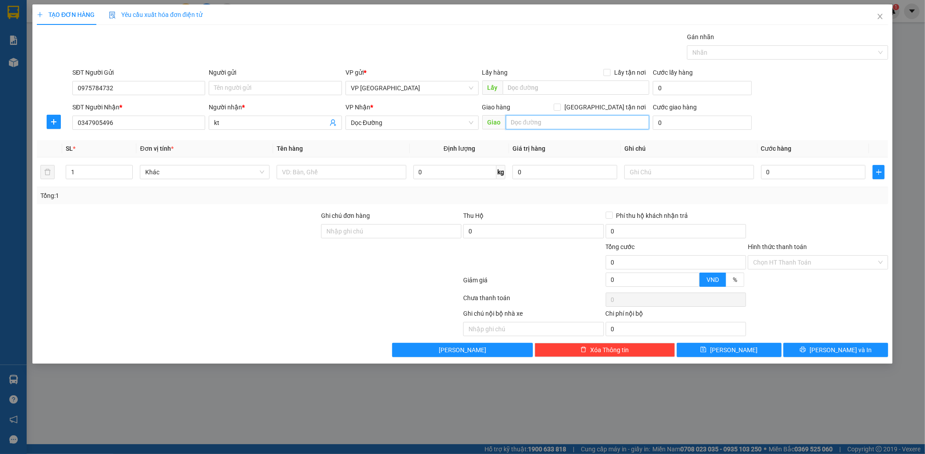
click at [548, 128] on input "text" at bounding box center [577, 122] width 143 height 14
type input "kỳ liên"
click at [382, 171] on input "text" at bounding box center [342, 172] width 130 height 14
type input "1 hs"
click at [768, 170] on input "0" at bounding box center [813, 172] width 105 height 14
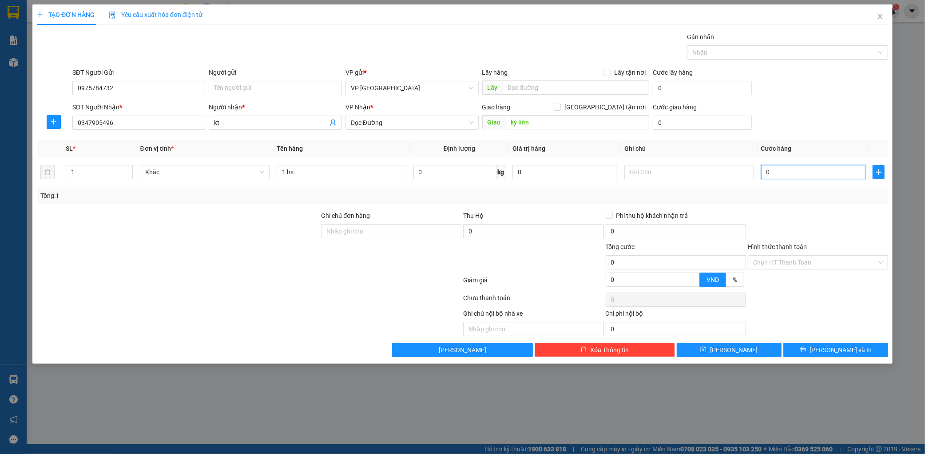
type input "005"
type input "5"
type input "0.050"
type input "50"
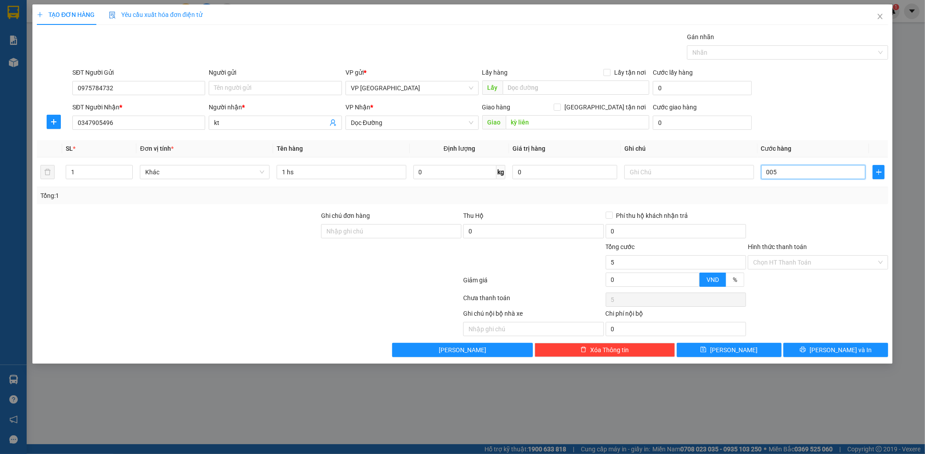
type input "50"
type input "00.500"
type input "500"
type input "0.005.000"
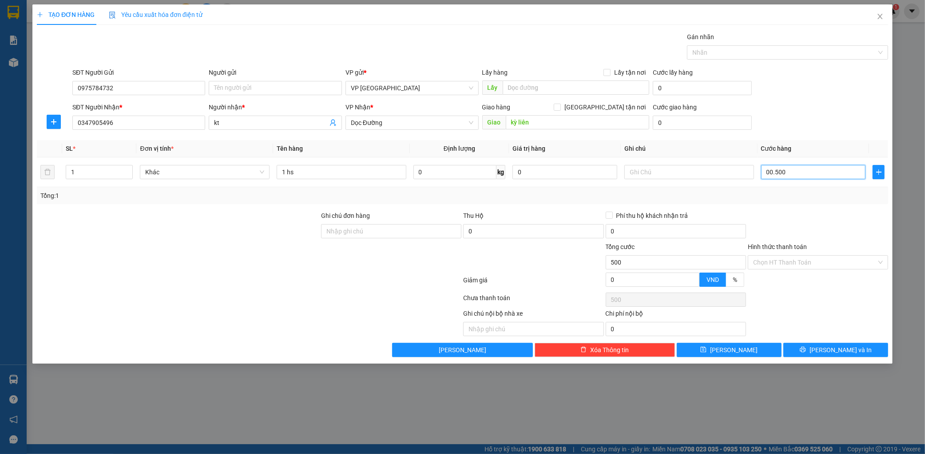
type input "5.000"
type input "000.050.000"
type input "50.000"
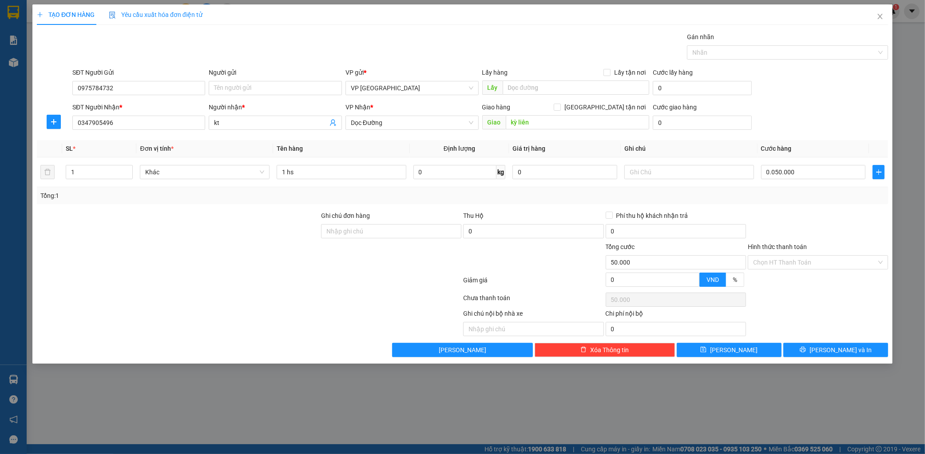
click at [816, 211] on div at bounding box center [818, 226] width 142 height 31
type input "50.000"
click at [814, 266] on input "Hình thức thanh toán" at bounding box center [814, 261] width 123 height 13
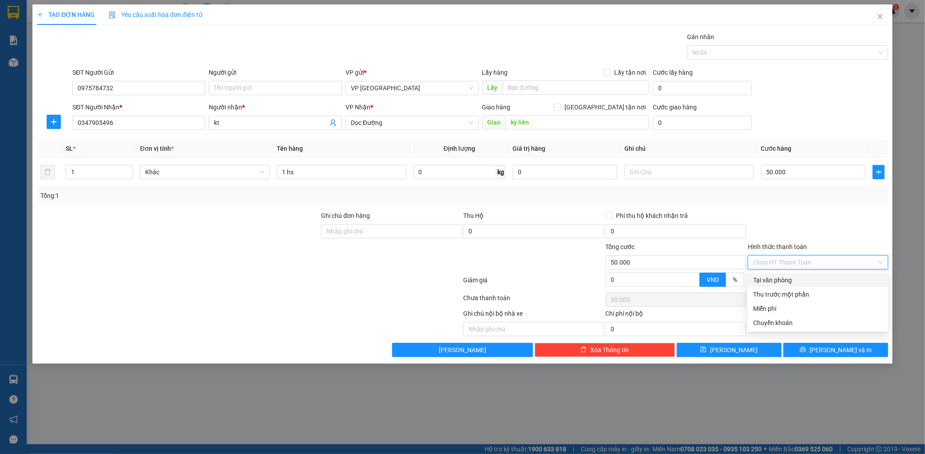
click at [802, 273] on div "Tại văn phòng" at bounding box center [818, 280] width 140 height 14
type input "0"
click at [825, 342] on div "Transit Pickup Surcharge Ids Transit Deliver Surcharge Ids Transit Deliver Surc…" at bounding box center [463, 194] width 852 height 325
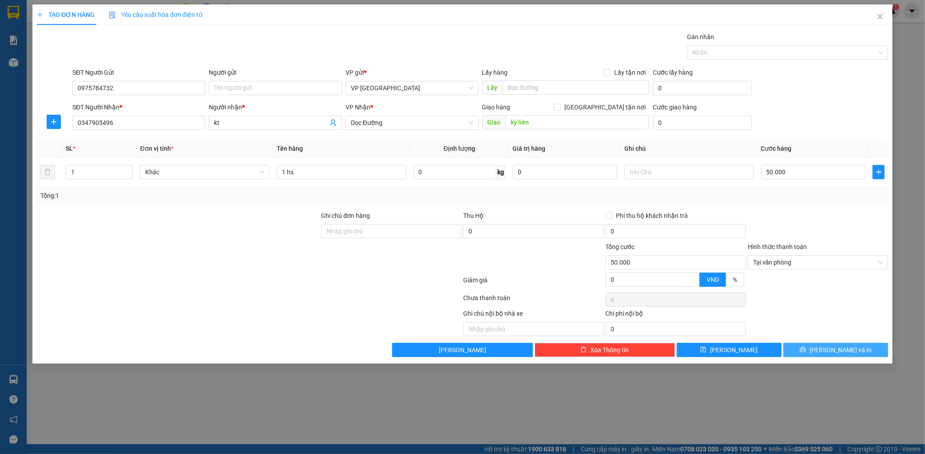
click at [827, 347] on button "[PERSON_NAME] và In" at bounding box center [836, 349] width 105 height 14
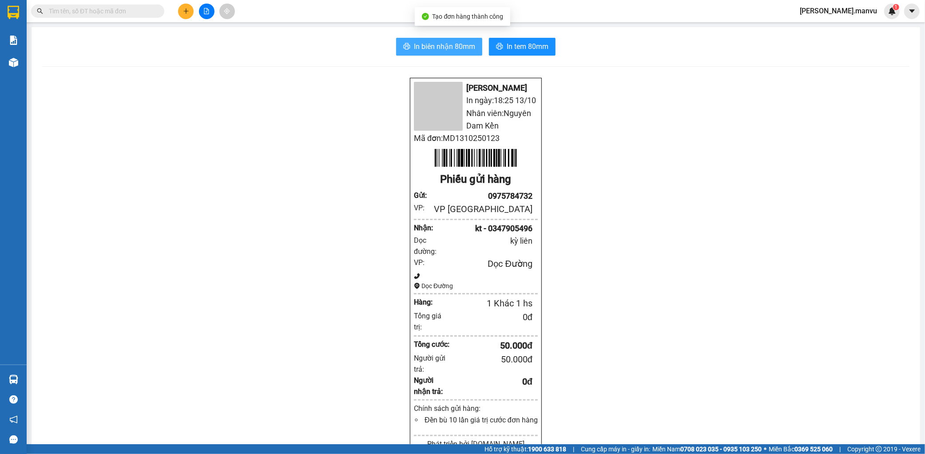
click at [463, 45] on span "In biên nhận 80mm" at bounding box center [444, 46] width 61 height 11
click at [910, 9] on icon "caret-down" at bounding box center [912, 11] width 8 height 8
click at [864, 13] on span "[PERSON_NAME].manvu" at bounding box center [839, 10] width 92 height 11
click at [862, 27] on span "Đăng xuất" at bounding box center [858, 28] width 42 height 10
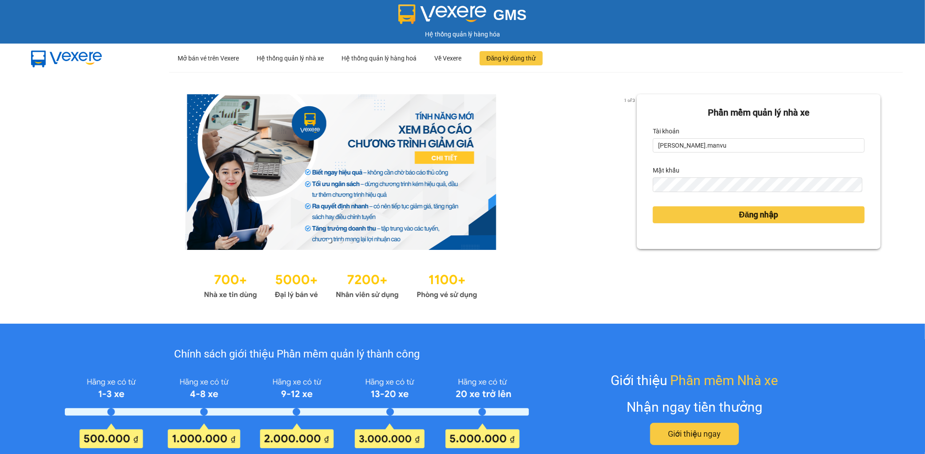
click at [765, 153] on form "Phần mềm quản lý nhà xe Tài khoản nguyen.manvu Mật khẩu Đăng nhập" at bounding box center [759, 171] width 212 height 131
click at [759, 145] on input "[PERSON_NAME].manvu" at bounding box center [759, 145] width 212 height 14
type input "hoang.manvu"
click at [722, 208] on button "Đăng nhập" at bounding box center [759, 214] width 212 height 17
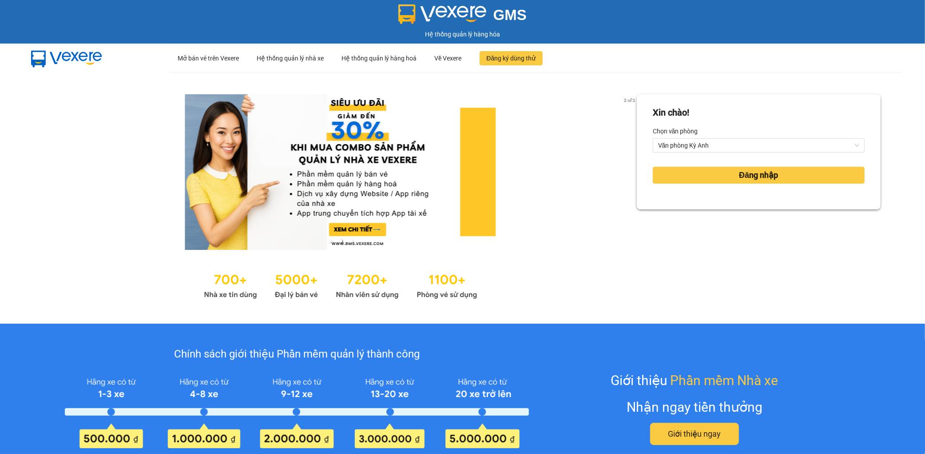
click at [721, 207] on div "Xin chào! Chọn văn phòng Văn phòng Kỳ Anh Đăng nhập" at bounding box center [759, 151] width 244 height 115
click at [721, 189] on form "Xin chào! Chọn văn phòng Văn phòng Kỳ Anh Đăng nhập" at bounding box center [759, 152] width 212 height 92
click at [722, 185] on div "Đăng nhập" at bounding box center [759, 175] width 212 height 24
click at [723, 181] on button "Đăng nhập" at bounding box center [759, 175] width 212 height 17
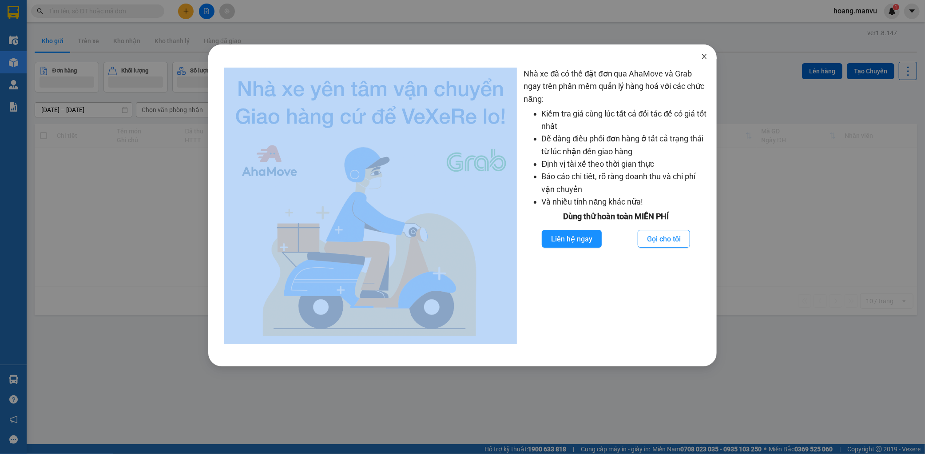
drag, startPoint x: 705, startPoint y: 44, endPoint x: 704, endPoint y: 51, distance: 7.3
click at [705, 49] on div "Nhà xe đã có thể đặt đơn qua AhaMove và Grab ngay trên phần mềm quản lý hàng ho…" at bounding box center [462, 227] width 925 height 454
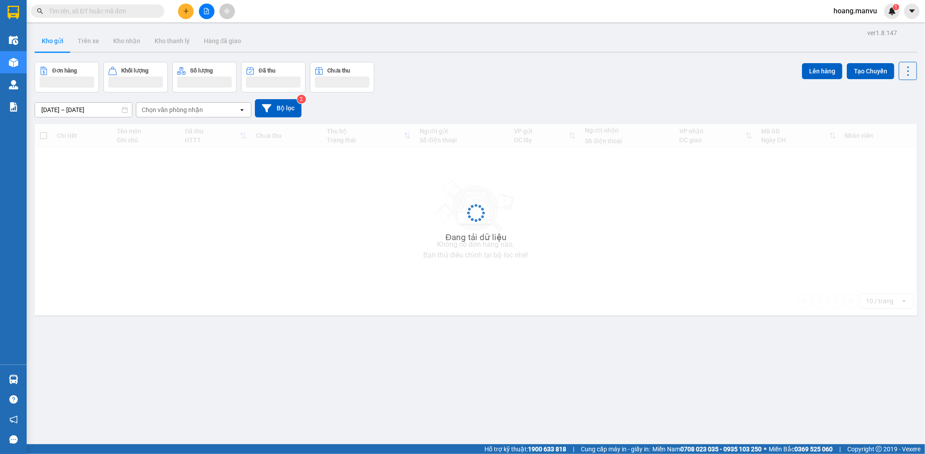
click at [704, 52] on div "Nhà xe đã có thể đặt đơn qua AhaMove và Grab ngay trên phần mềm quản lý hàng ho…" at bounding box center [462, 227] width 925 height 454
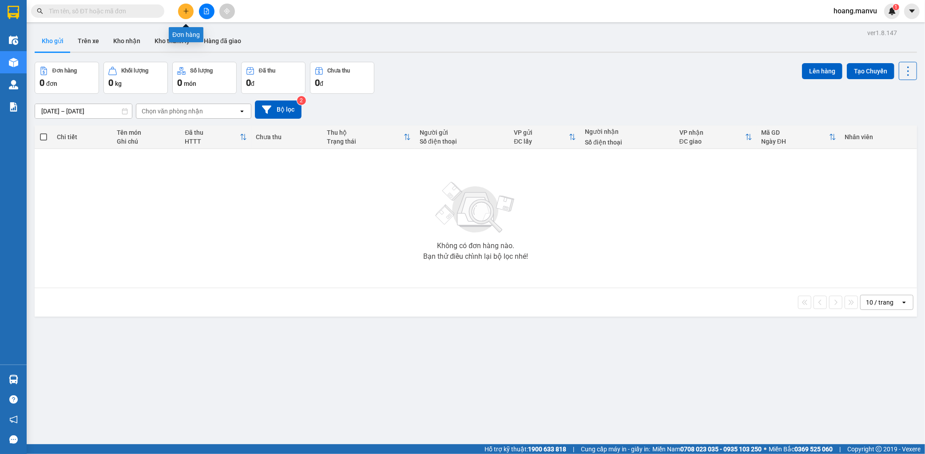
click at [183, 11] on icon "plus" at bounding box center [186, 11] width 6 height 6
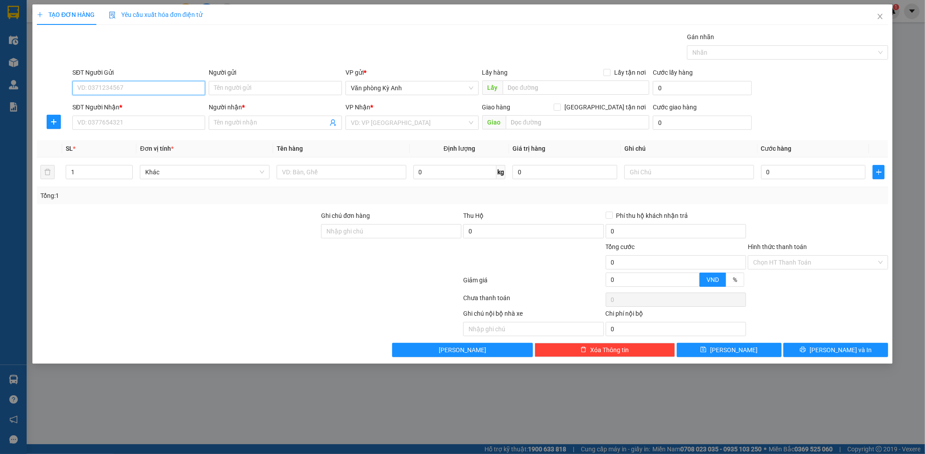
click at [128, 92] on input "SĐT Người Gửi" at bounding box center [138, 88] width 133 height 14
type input "0977494042"
drag, startPoint x: 157, startPoint y: 107, endPoint x: 154, endPoint y: 114, distance: 7.8
click at [157, 107] on div "0977494042 - a thêm" at bounding box center [139, 106] width 123 height 10
type input "a thêm"
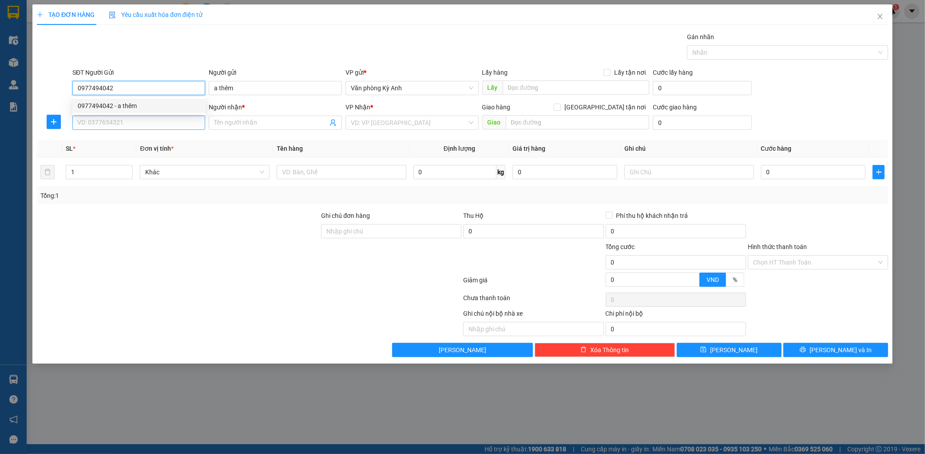
type input "0977494042"
click at [151, 116] on input "SĐT Người Nhận *" at bounding box center [138, 122] width 133 height 14
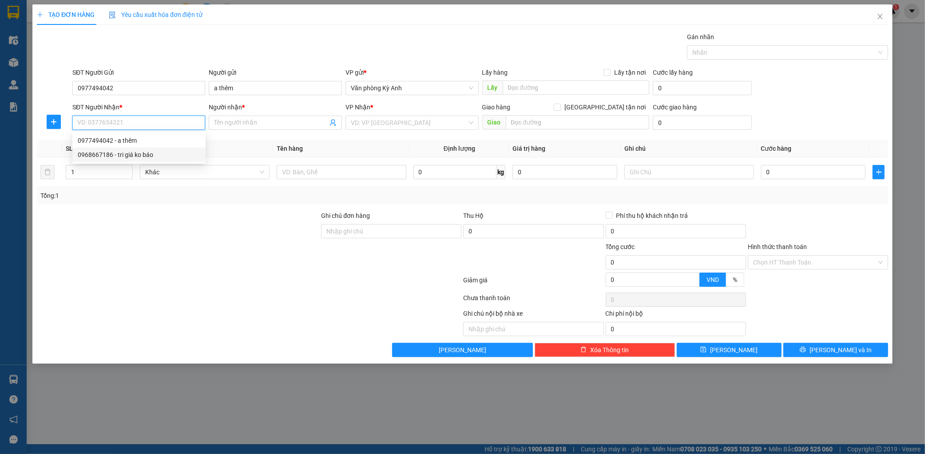
click at [147, 156] on div "0968667186 - tri giá ko báo" at bounding box center [139, 155] width 123 height 10
type input "0968667186"
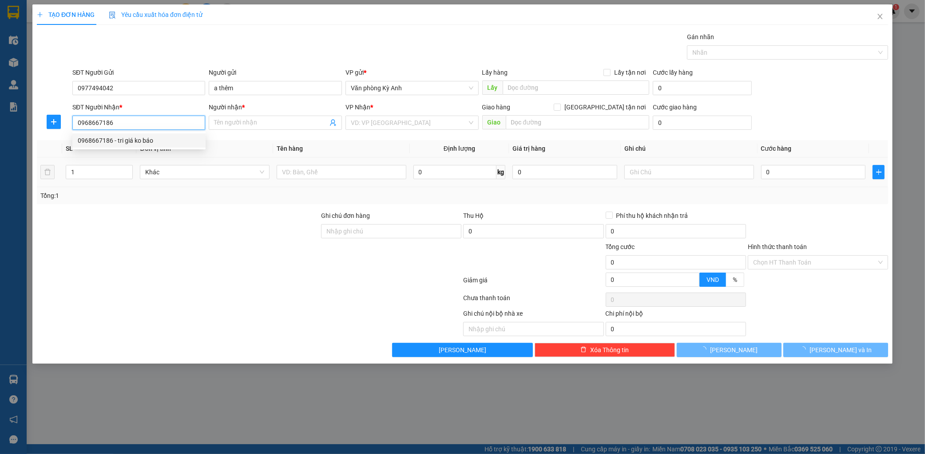
type input "tri giá ko báo"
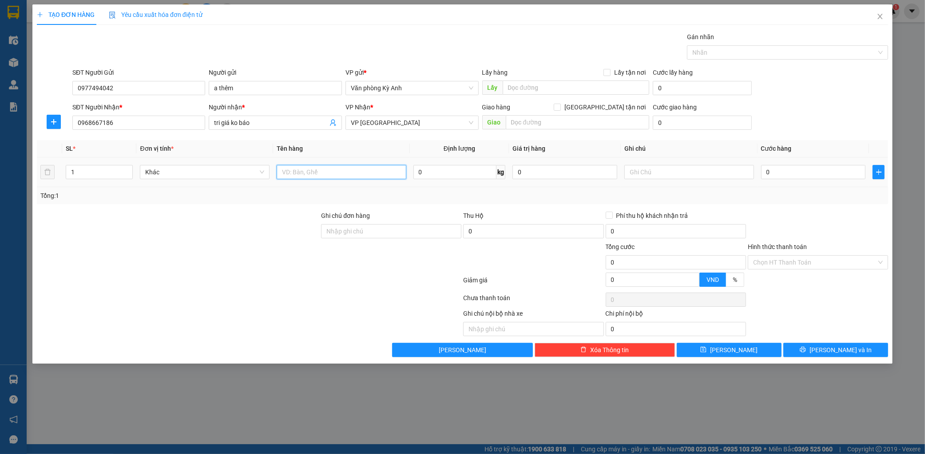
click at [309, 172] on input "text" at bounding box center [342, 172] width 130 height 14
type input "1 hs"
click at [800, 172] on input "0" at bounding box center [813, 172] width 105 height 14
type input "005"
type input "5"
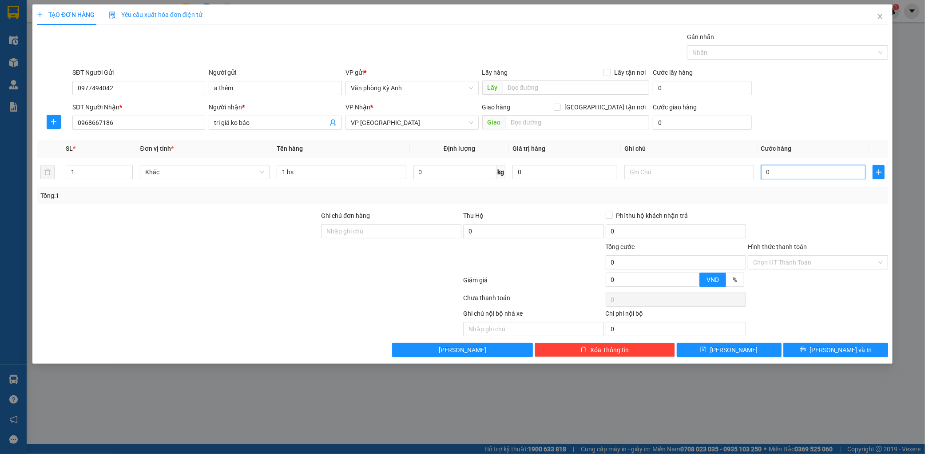
type input "5"
type input "0.050"
type input "50"
type input "00.500"
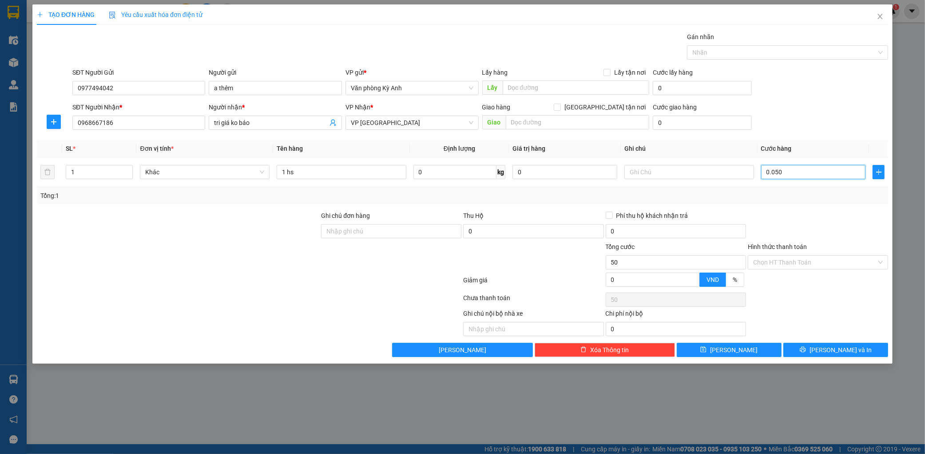
type input "500"
type input "0.005.000"
type input "5.000"
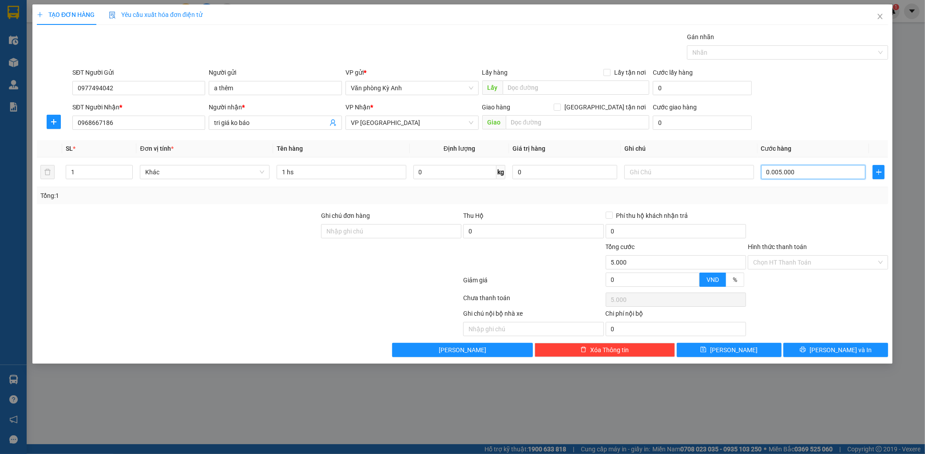
type input "000.050.000"
type input "50.000"
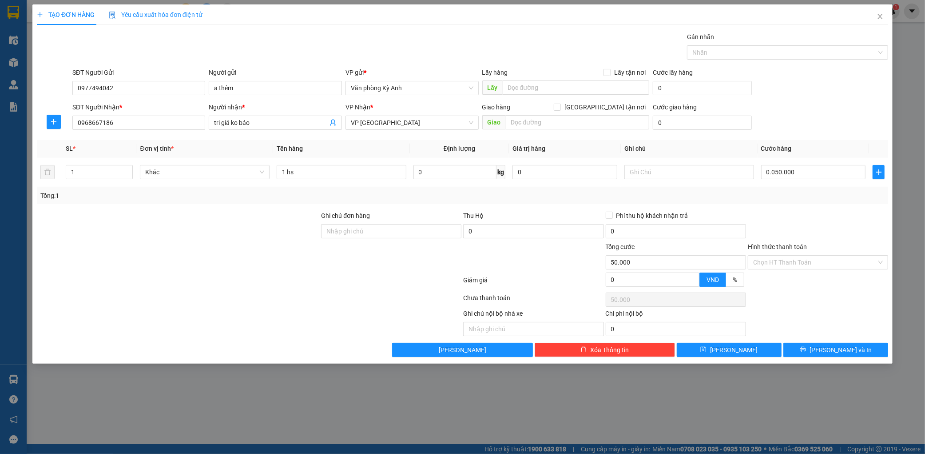
type input "50.000"
click at [823, 338] on div "Transit Pickup Surcharge Ids Transit Deliver Surcharge Ids Transit Deliver Surc…" at bounding box center [463, 194] width 852 height 325
click at [824, 338] on div "Transit Pickup Surcharge Ids Transit Deliver Surcharge Ids Transit Deliver Surc…" at bounding box center [463, 194] width 852 height 325
click at [816, 346] on button "[PERSON_NAME] và In" at bounding box center [836, 349] width 105 height 14
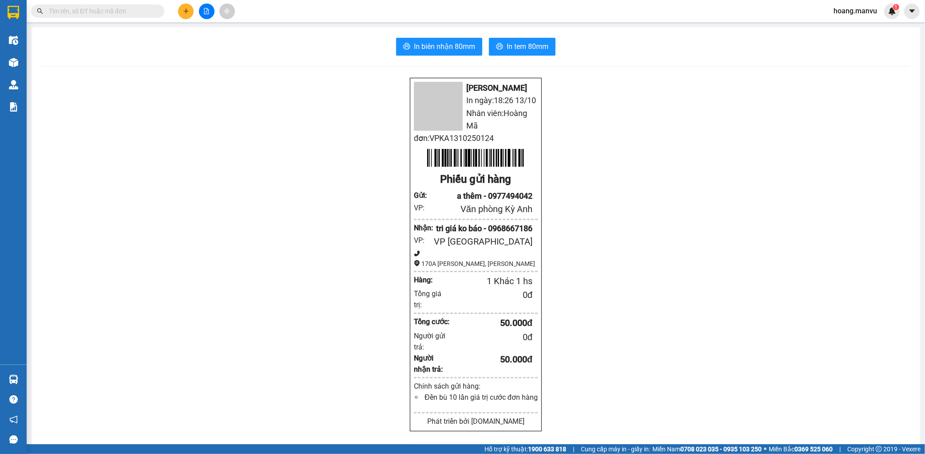
click at [847, 11] on span "hoang.manvu" at bounding box center [856, 10] width 58 height 11
click at [853, 29] on span "Đăng xuất" at bounding box center [859, 28] width 39 height 10
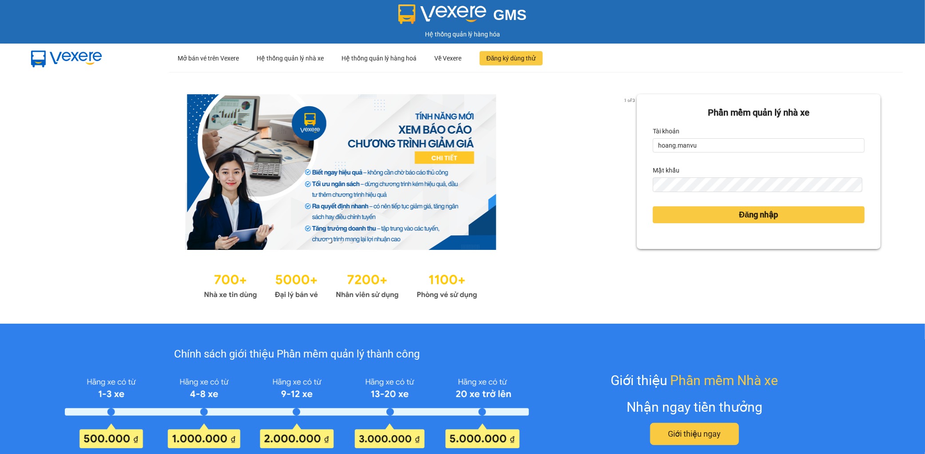
click at [754, 134] on div "Tài khoản" at bounding box center [759, 131] width 212 height 14
click at [739, 141] on input "hoang.manvu" at bounding box center [759, 145] width 212 height 14
type input "[PERSON_NAME].manvu"
click at [760, 217] on span "Đăng nhập" at bounding box center [758, 214] width 39 height 12
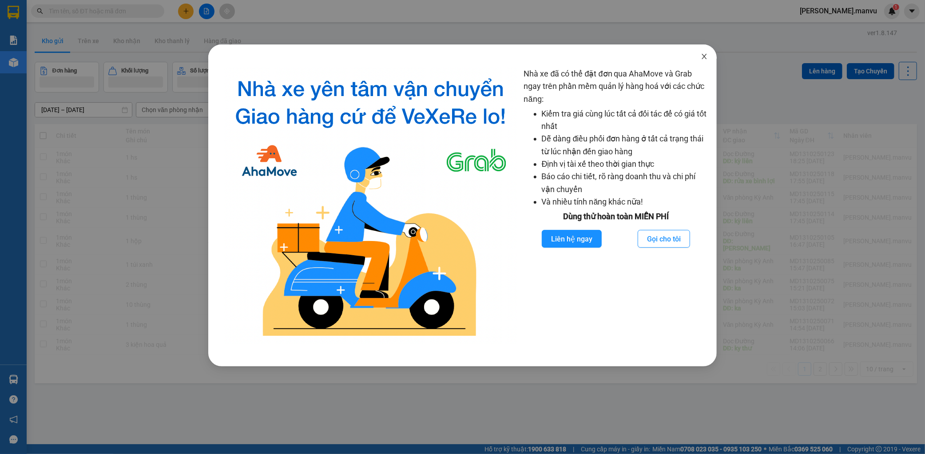
click at [707, 54] on icon "close" at bounding box center [704, 56] width 7 height 7
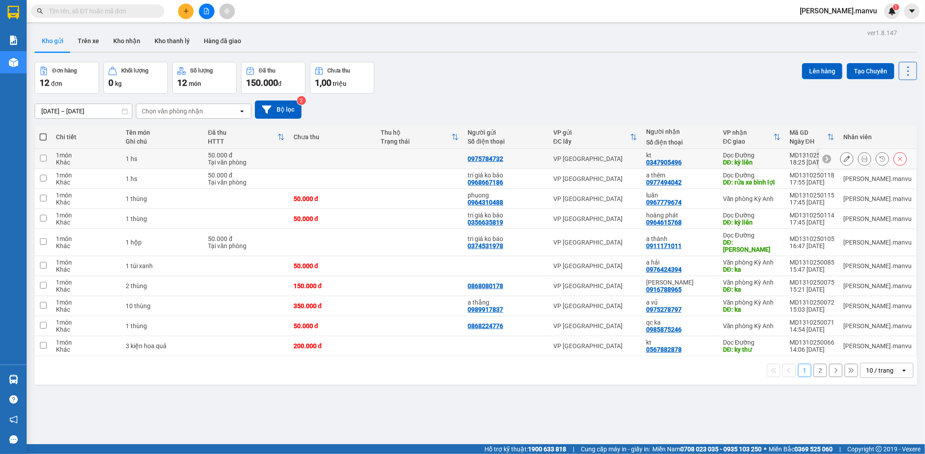
click at [844, 156] on icon at bounding box center [847, 158] width 6 height 6
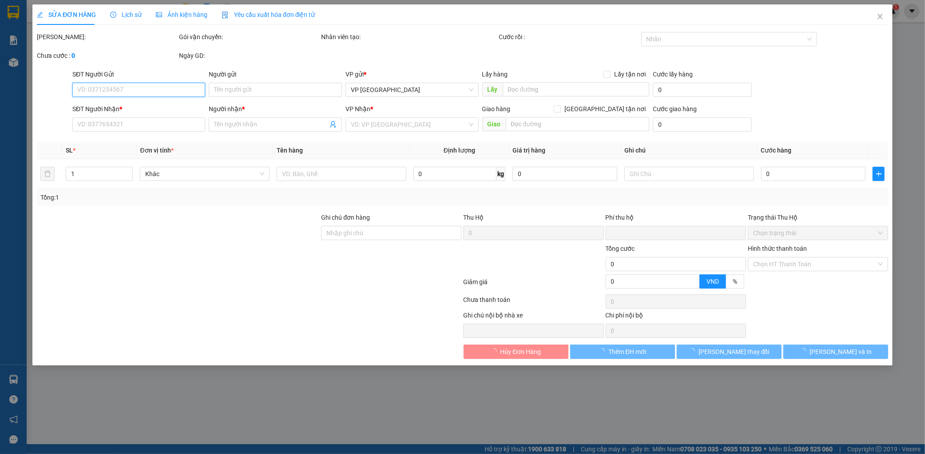
type input "0975784732"
type input "0347905496"
type input "kt"
type input "kỳ liên"
type input "0"
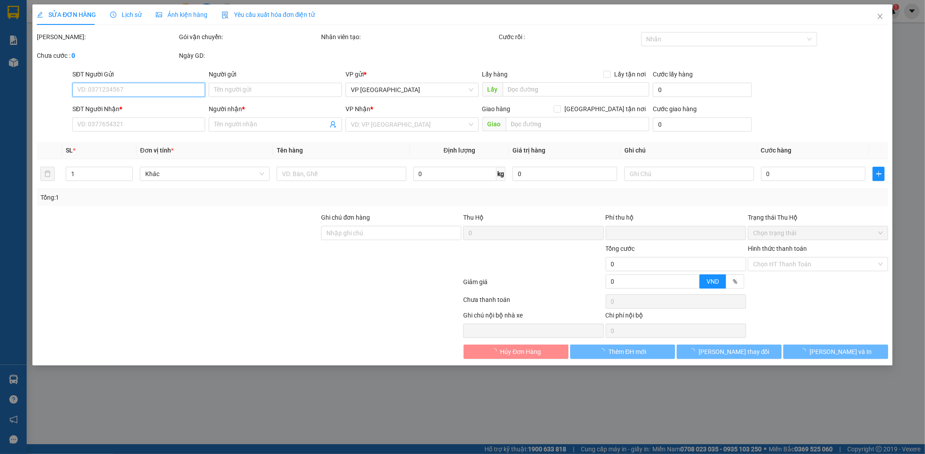
type input "50.000"
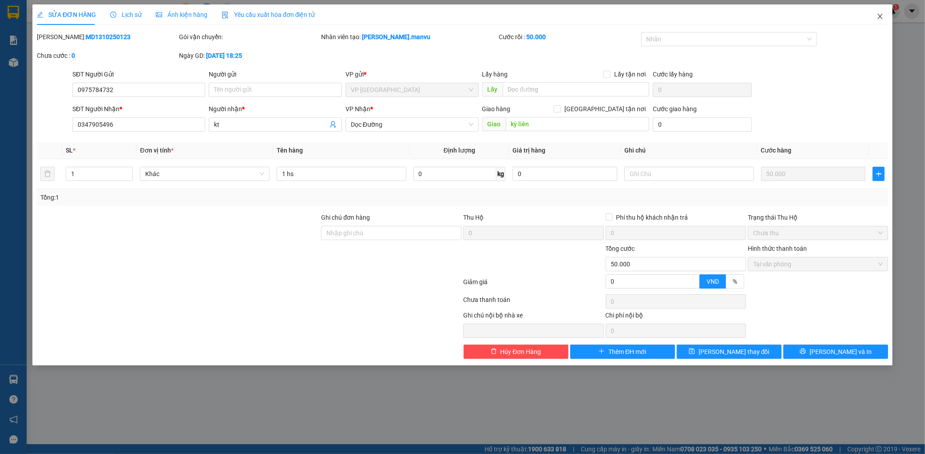
click at [885, 16] on span "Close" at bounding box center [880, 16] width 25 height 25
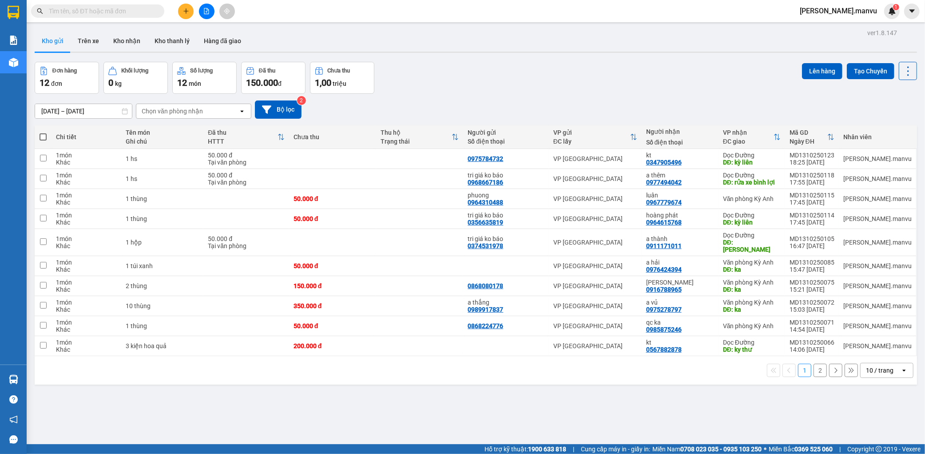
click at [867, 11] on span "[PERSON_NAME].manvu" at bounding box center [839, 10] width 92 height 11
click at [852, 28] on span "Đăng xuất" at bounding box center [858, 28] width 42 height 10
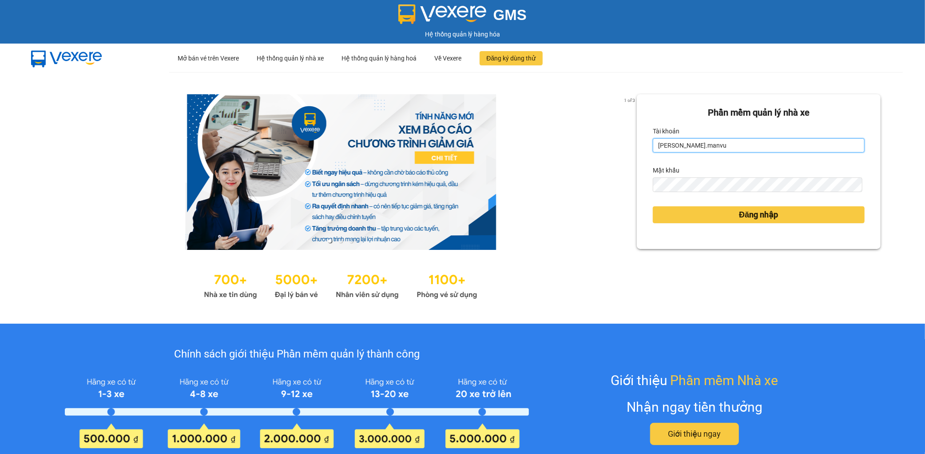
click at [735, 144] on input "[PERSON_NAME].manvu" at bounding box center [759, 145] width 212 height 14
type input "hoang.manvu"
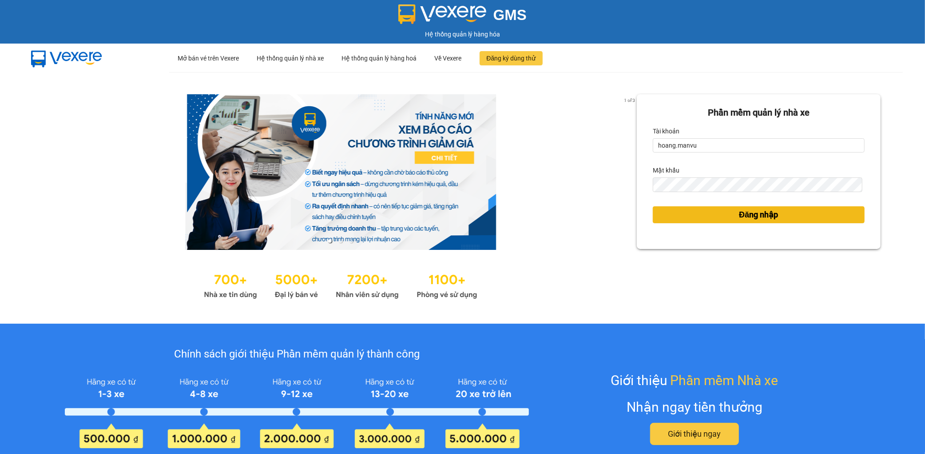
click at [739, 218] on span "Đăng nhập" at bounding box center [758, 214] width 39 height 12
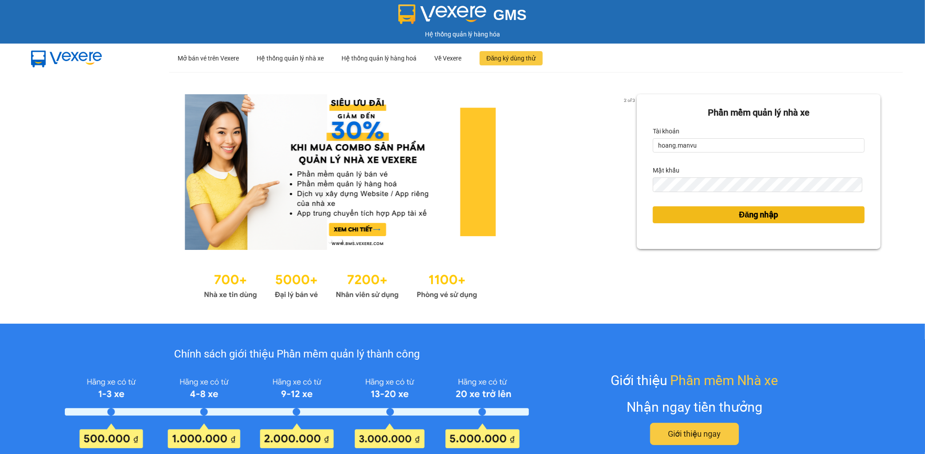
click at [739, 217] on span "Đăng nhập" at bounding box center [758, 214] width 39 height 12
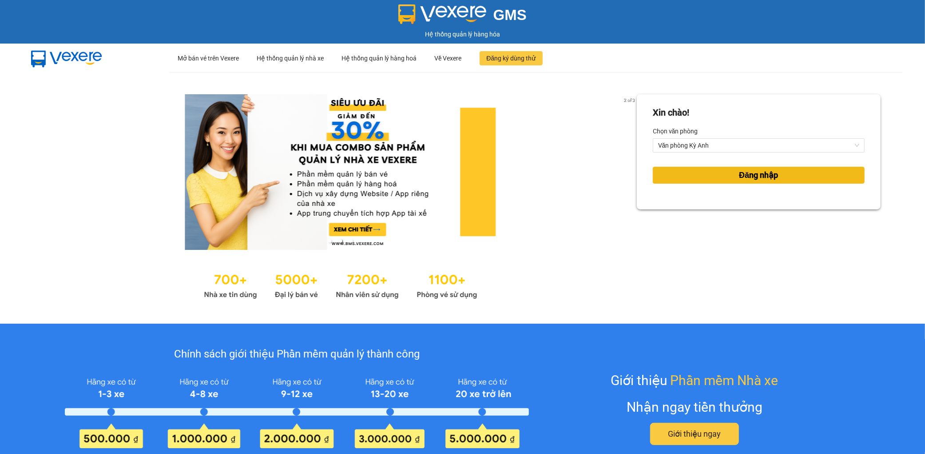
click at [691, 173] on button "Đăng nhập" at bounding box center [759, 175] width 212 height 17
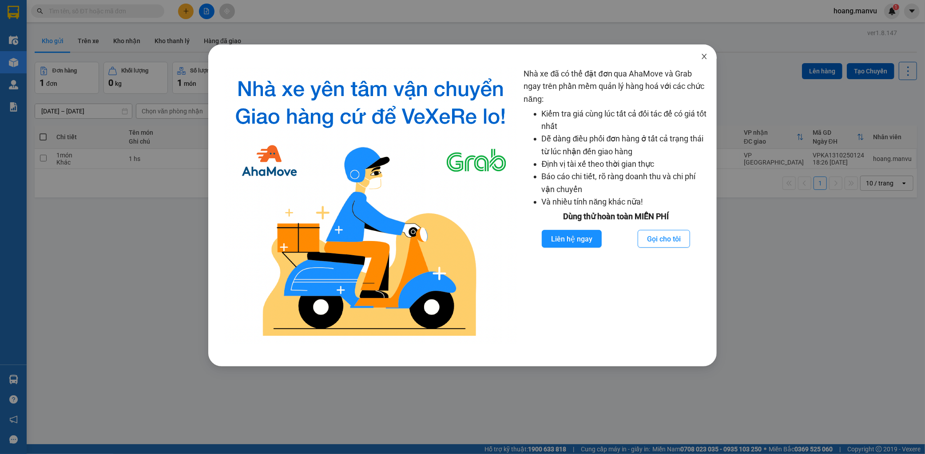
click at [698, 56] on span "Close" at bounding box center [704, 56] width 25 height 25
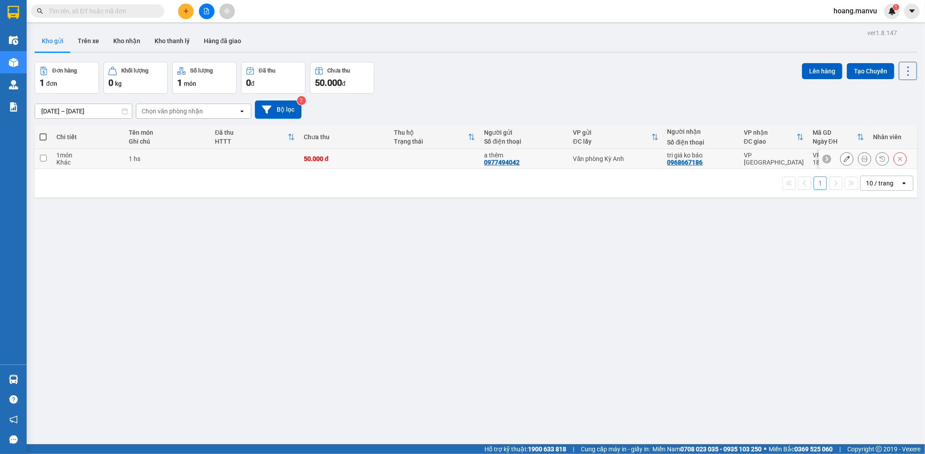
click at [655, 157] on div "Văn phòng Kỳ Anh" at bounding box center [615, 158] width 85 height 7
checkbox input "true"
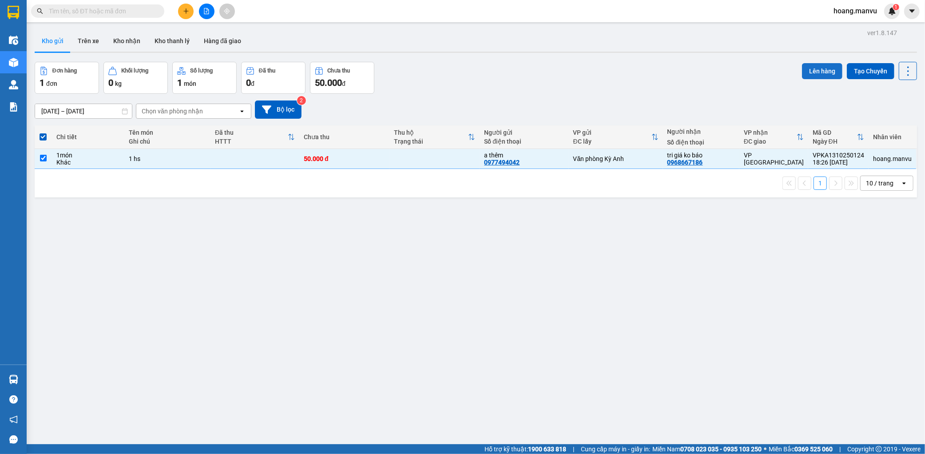
click at [823, 63] on button "Lên hàng" at bounding box center [822, 71] width 40 height 16
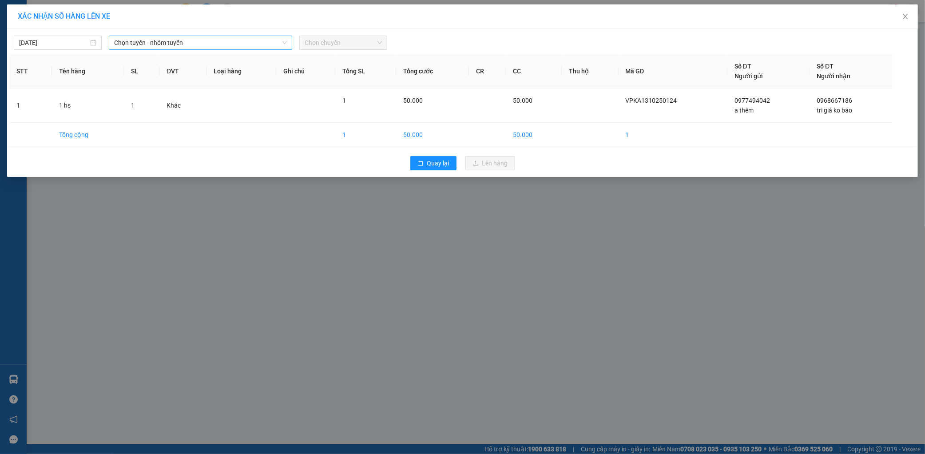
click at [184, 45] on span "Chọn tuyến - nhóm tuyến" at bounding box center [200, 42] width 173 height 13
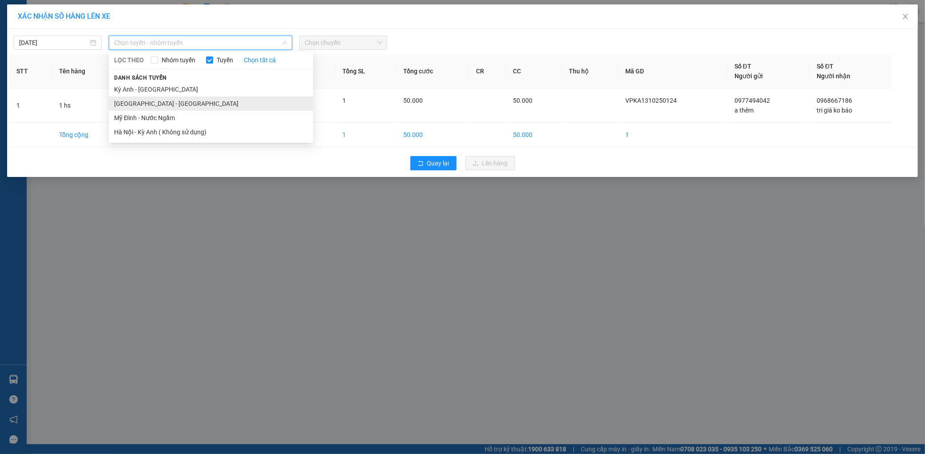
click at [138, 102] on li "[GEOGRAPHIC_DATA] - [GEOGRAPHIC_DATA]" at bounding box center [211, 103] width 204 height 14
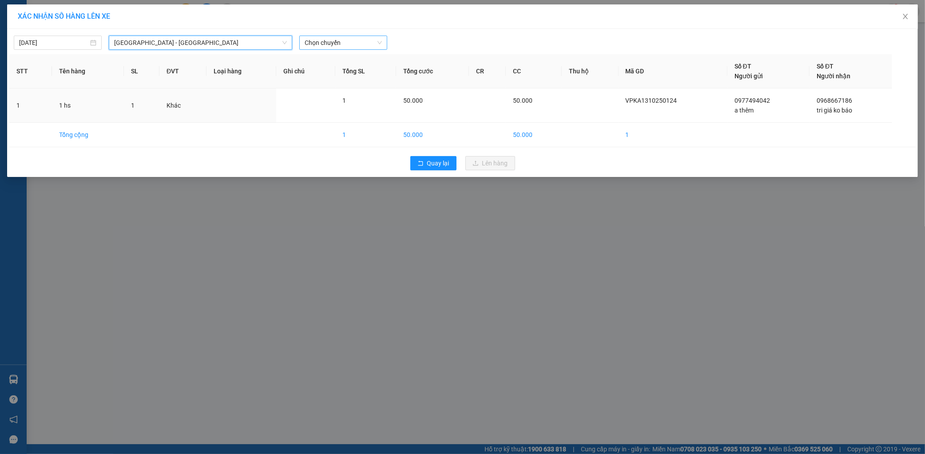
click at [322, 36] on span "Chọn chuyến" at bounding box center [343, 42] width 77 height 13
click at [226, 39] on span "[GEOGRAPHIC_DATA] - [GEOGRAPHIC_DATA]" at bounding box center [200, 42] width 173 height 13
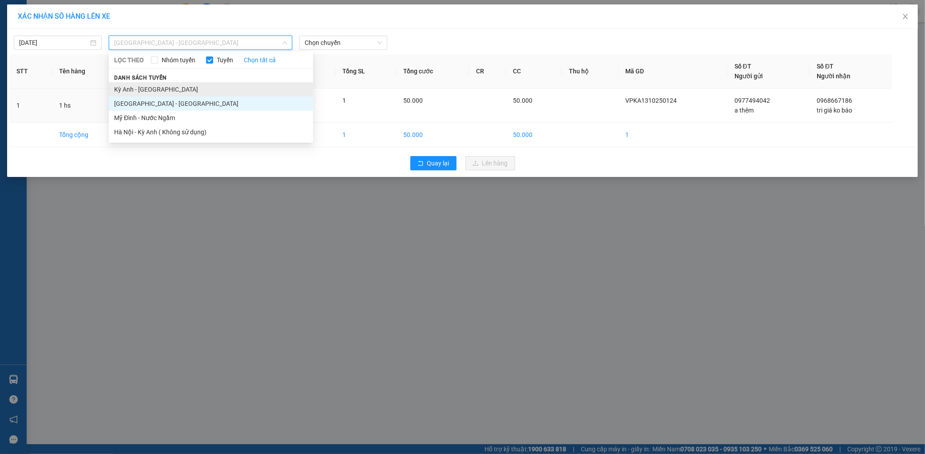
click at [142, 89] on li "Kỳ Anh - [GEOGRAPHIC_DATA]" at bounding box center [211, 89] width 204 height 14
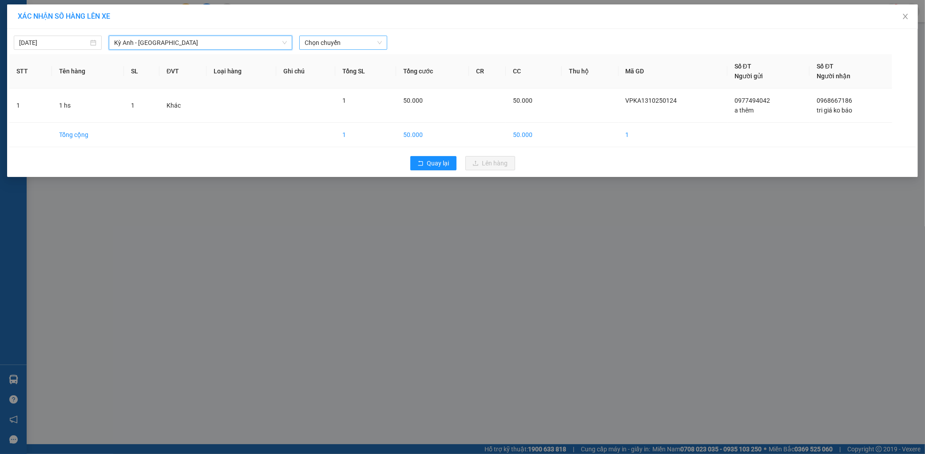
click at [366, 46] on span "Chọn chuyến" at bounding box center [343, 42] width 77 height 13
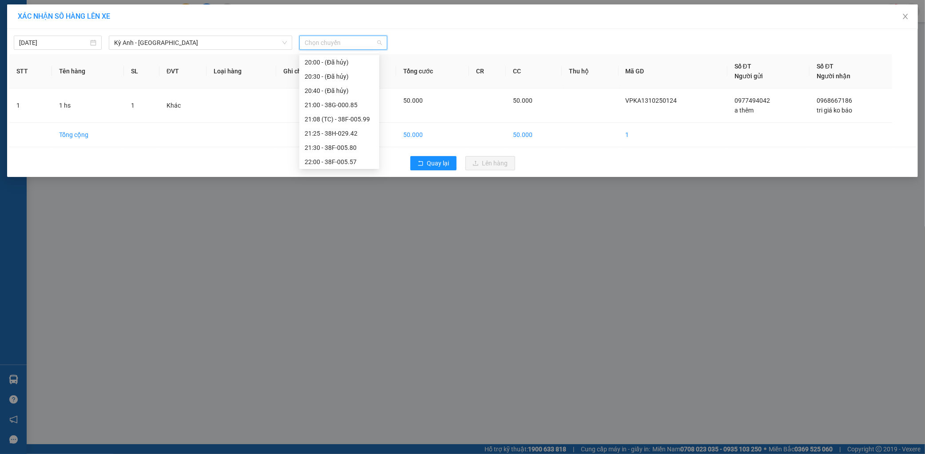
scroll to position [85, 0]
click at [347, 145] on div "21:30 - 38F-005.80" at bounding box center [339, 146] width 69 height 10
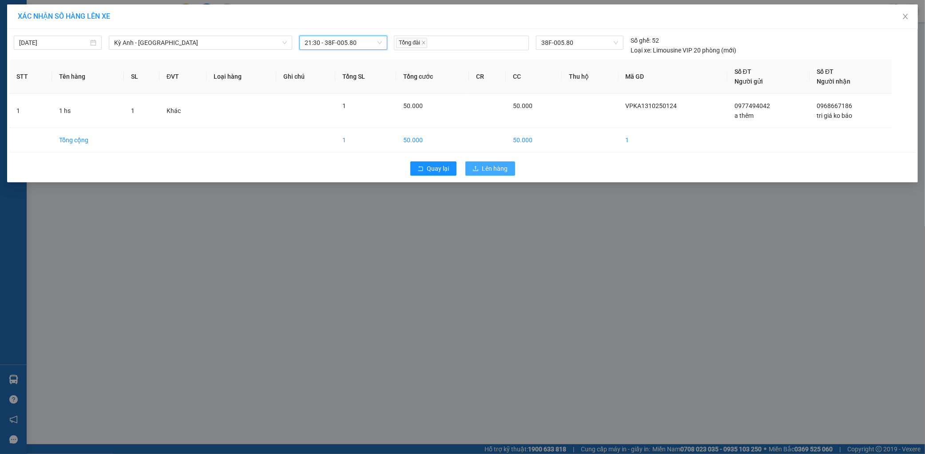
click at [506, 165] on span "Lên hàng" at bounding box center [495, 168] width 26 height 10
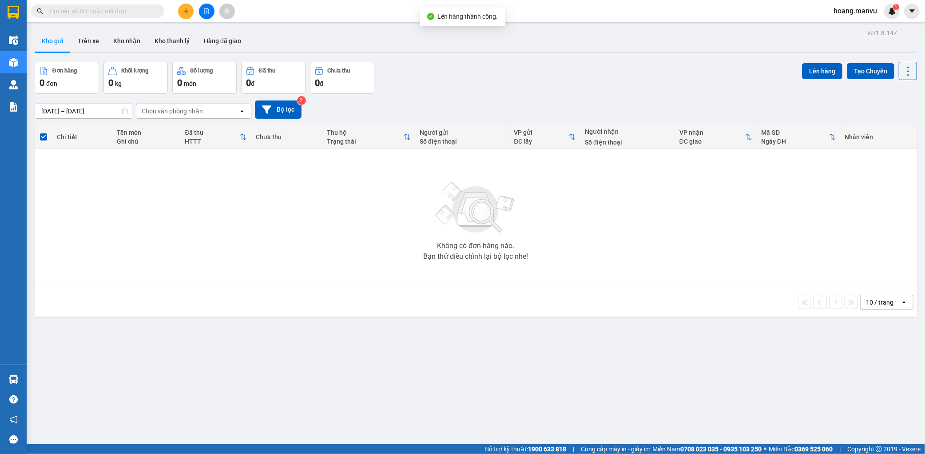
click at [860, 9] on span "hoang.manvu" at bounding box center [856, 10] width 58 height 11
click at [832, 26] on icon "login" at bounding box center [834, 27] width 5 height 5
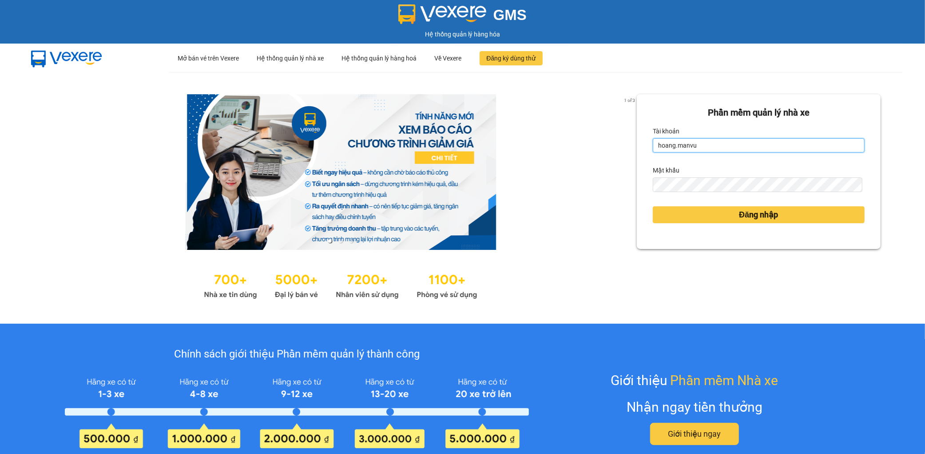
click at [690, 141] on input "hoang.manvu" at bounding box center [759, 145] width 212 height 14
type input "[PERSON_NAME].manvu"
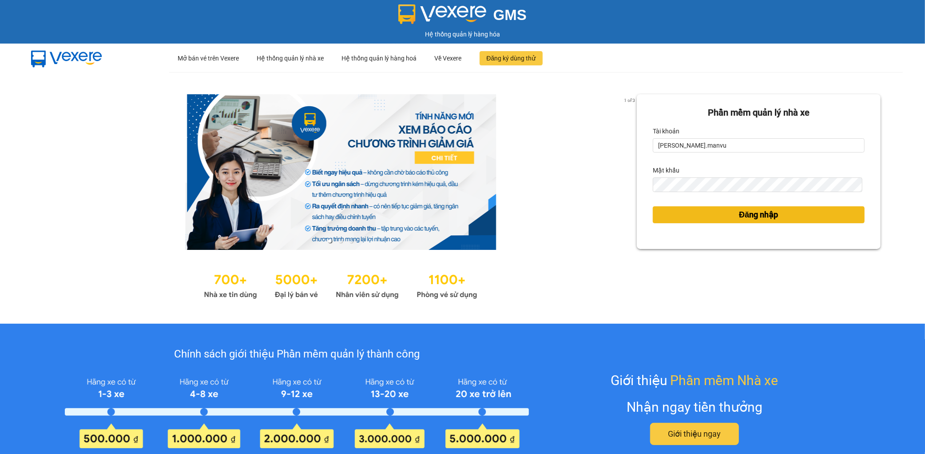
drag, startPoint x: 740, startPoint y: 215, endPoint x: 498, endPoint y: 146, distance: 252.2
click at [740, 215] on span "Đăng nhập" at bounding box center [758, 214] width 39 height 12
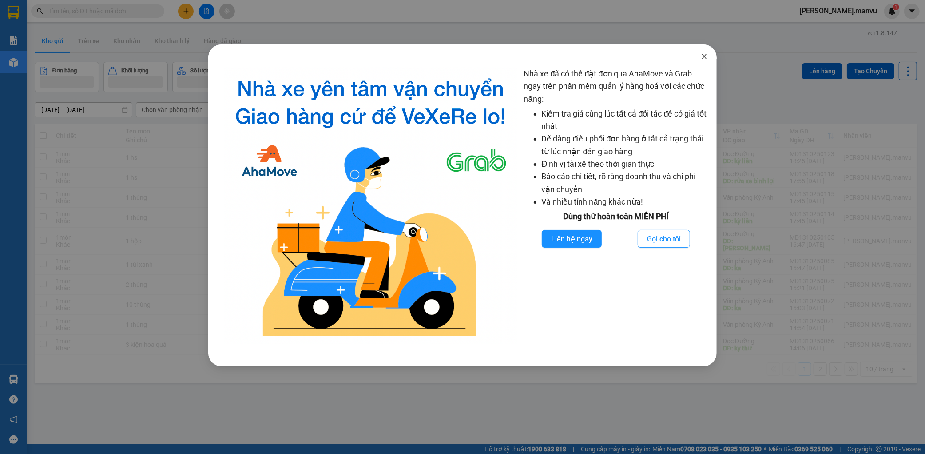
click at [705, 55] on icon "close" at bounding box center [704, 56] width 7 height 7
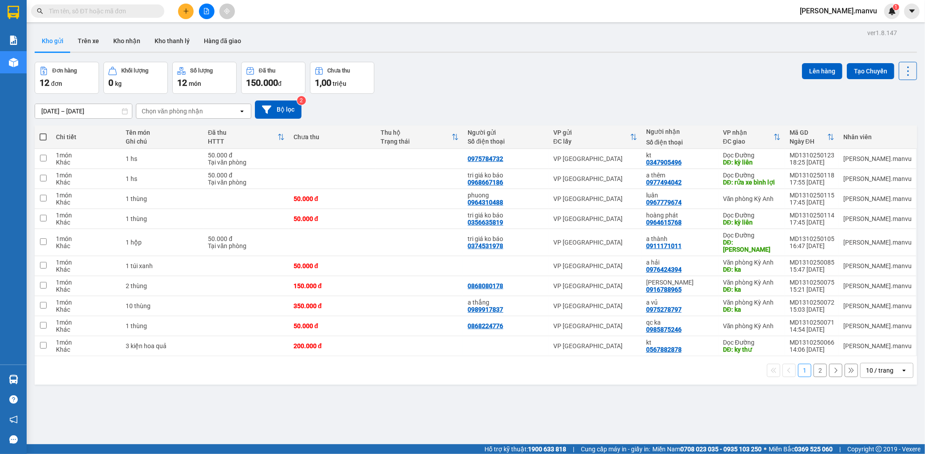
drag, startPoint x: 810, startPoint y: 366, endPoint x: 795, endPoint y: 356, distance: 17.6
click at [814, 366] on button "2" at bounding box center [820, 369] width 13 height 13
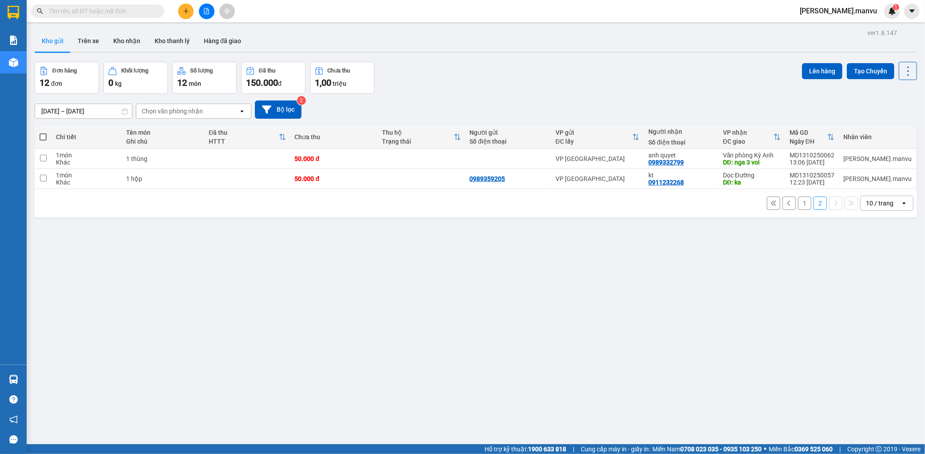
click at [798, 202] on button "1" at bounding box center [804, 202] width 13 height 13
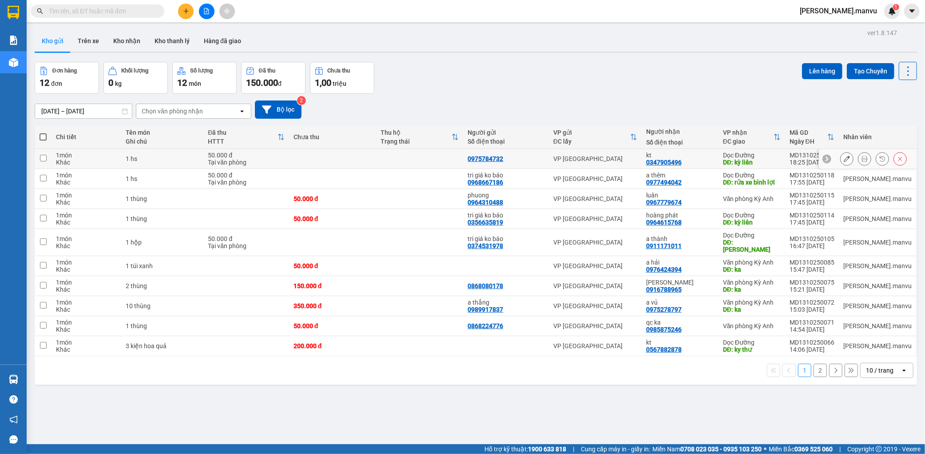
click at [844, 156] on icon at bounding box center [847, 158] width 6 height 6
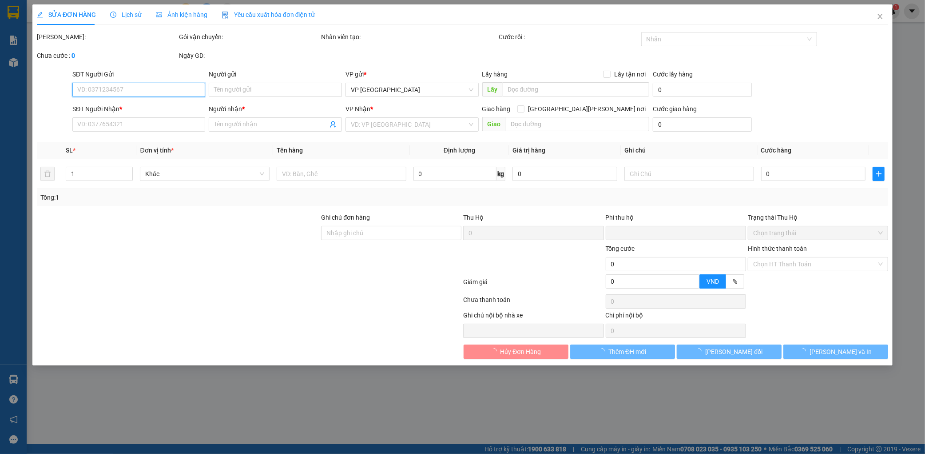
type input "0975784732"
type input "0347905496"
type input "kt"
type input "kỳ liên"
type input "0"
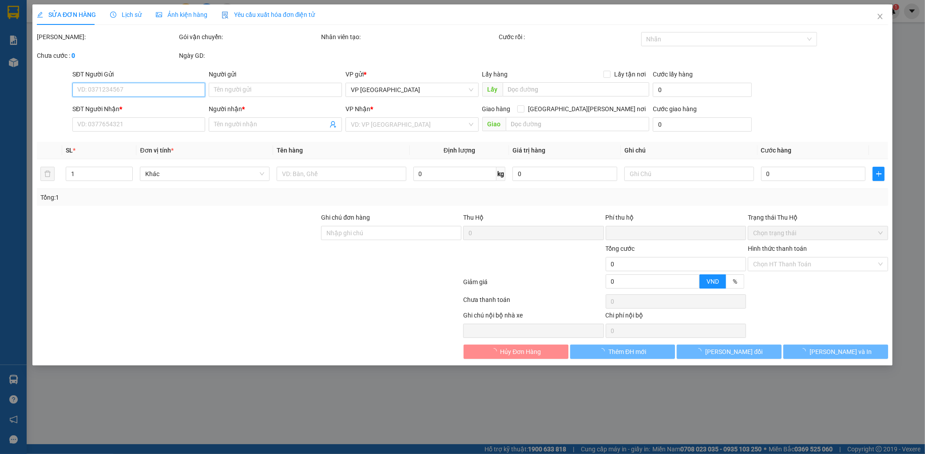
type input "50.000"
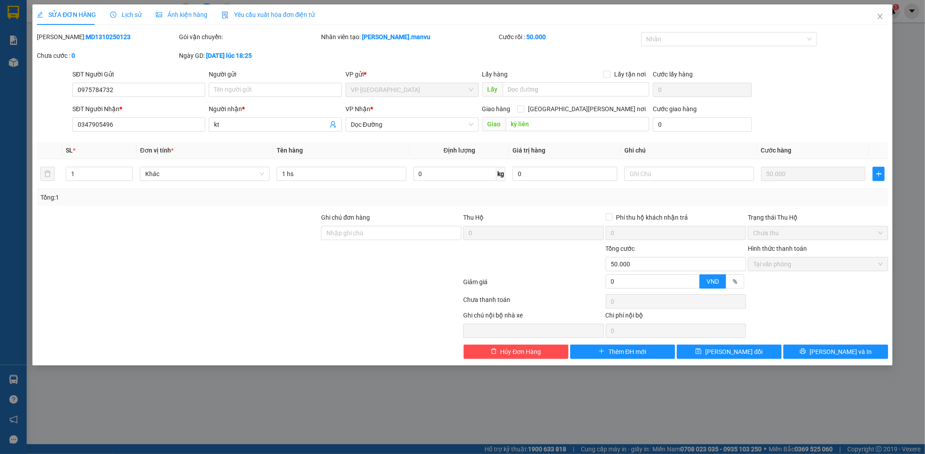
click at [840, 341] on div "Total Paid Fee 50.000 Total UnPaid Fee 0 Cash Collection Total Fee Mã ĐH: MD131…" at bounding box center [463, 195] width 852 height 326
click at [840, 342] on div "Total Paid Fee 50.000 Total UnPaid Fee 0 Cash Collection Total Fee Mã ĐH: MD131…" at bounding box center [463, 195] width 852 height 326
click at [837, 350] on span "[PERSON_NAME] và In" at bounding box center [841, 351] width 62 height 10
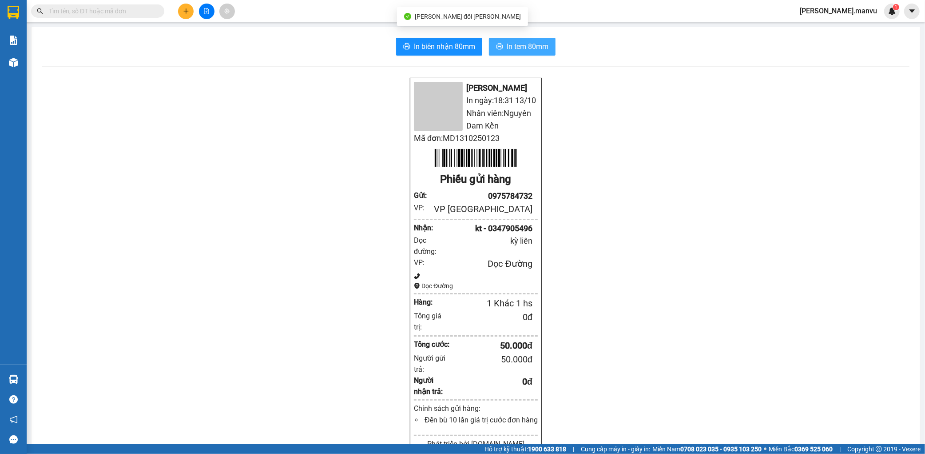
click at [529, 46] on span "In tem 80mm" at bounding box center [528, 46] width 42 height 11
click at [59, 20] on div "Kết quả [PERSON_NAME] ( 0 ) Bộ lọc No Data [PERSON_NAME].manvu 1" at bounding box center [462, 11] width 925 height 22
click at [68, 14] on input "text" at bounding box center [101, 11] width 105 height 10
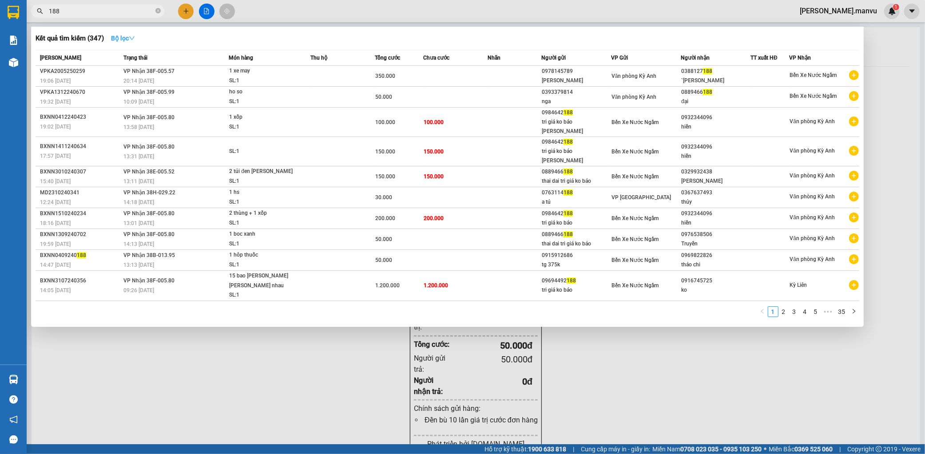
type input "188"
click at [110, 33] on button "Bộ lọc" at bounding box center [123, 38] width 38 height 14
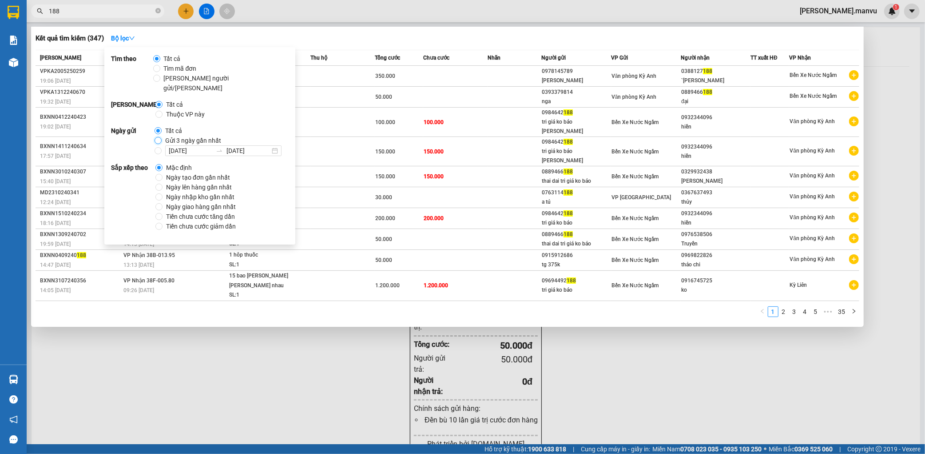
click at [157, 137] on input "Gửi 3 ngày gần nhất" at bounding box center [158, 140] width 7 height 7
radio input "true"
radio input "false"
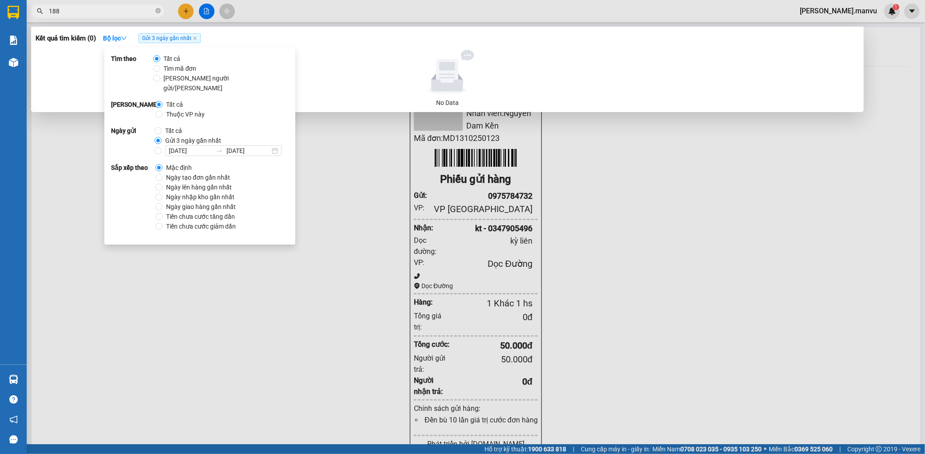
click at [365, 162] on div at bounding box center [462, 227] width 925 height 454
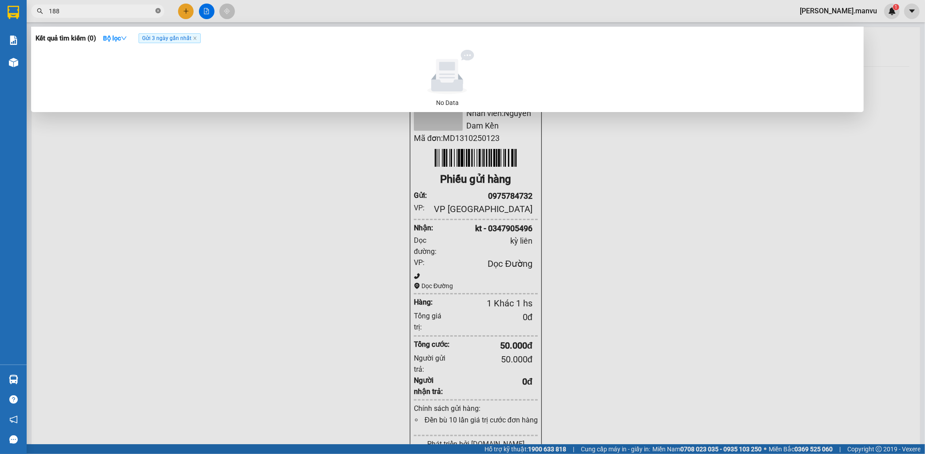
click at [159, 10] on icon "close-circle" at bounding box center [157, 10] width 5 height 5
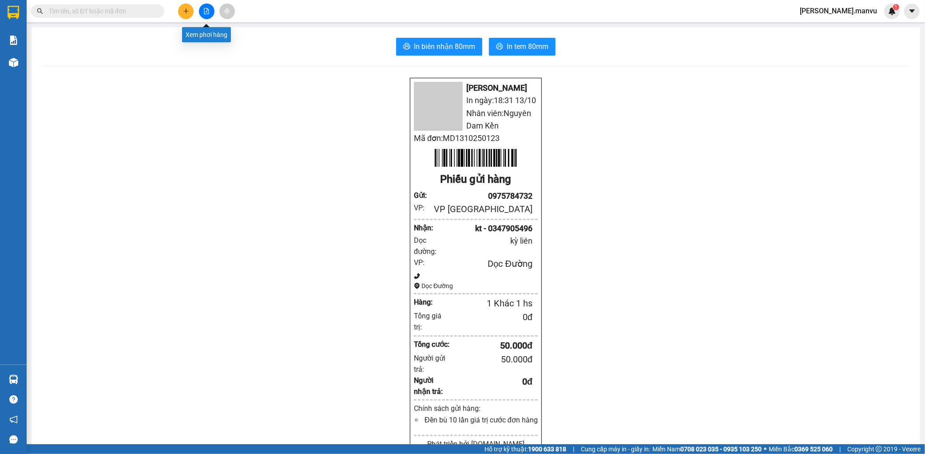
click at [210, 10] on button at bounding box center [207, 12] width 16 height 16
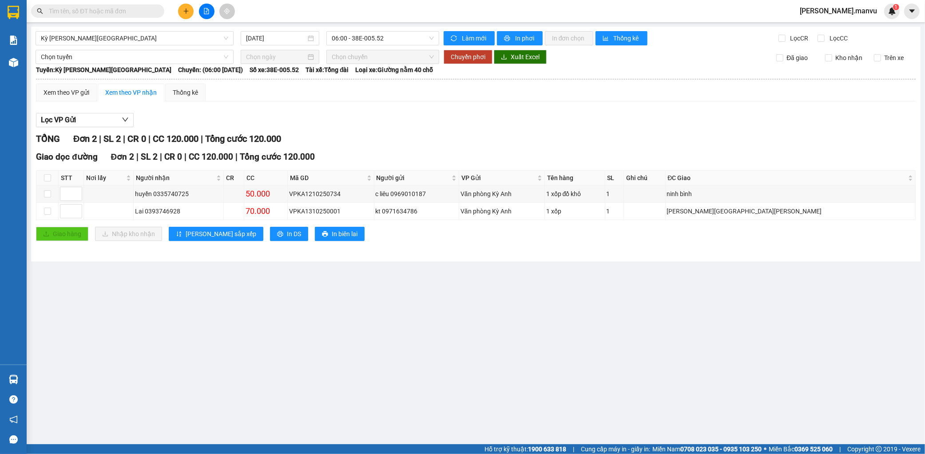
click at [378, 27] on div "Kỳ [PERSON_NAME][GEOGRAPHIC_DATA] [DATE] 06:00 - 38E-005.52 [PERSON_NAME] mới I…" at bounding box center [476, 144] width 890 height 235
click at [385, 36] on span "06:00 - 38E-005.52" at bounding box center [383, 38] width 102 height 13
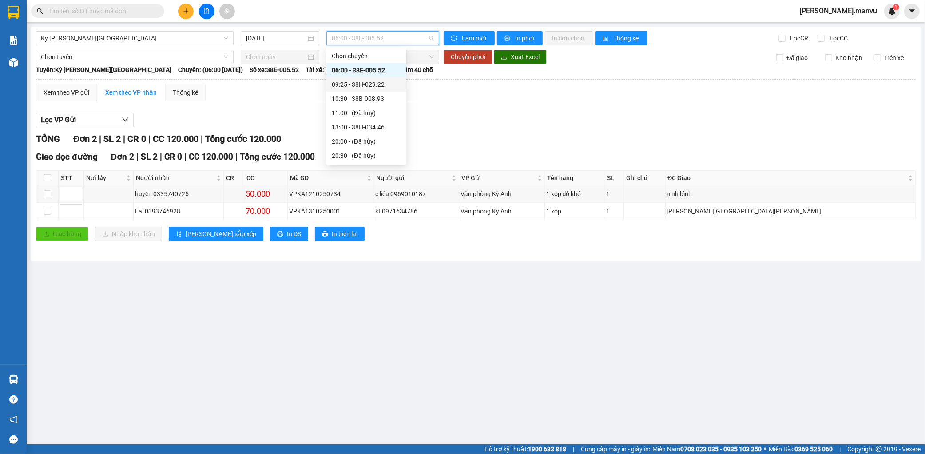
click at [376, 86] on div "09:25 - 38H-029.22" at bounding box center [366, 85] width 69 height 10
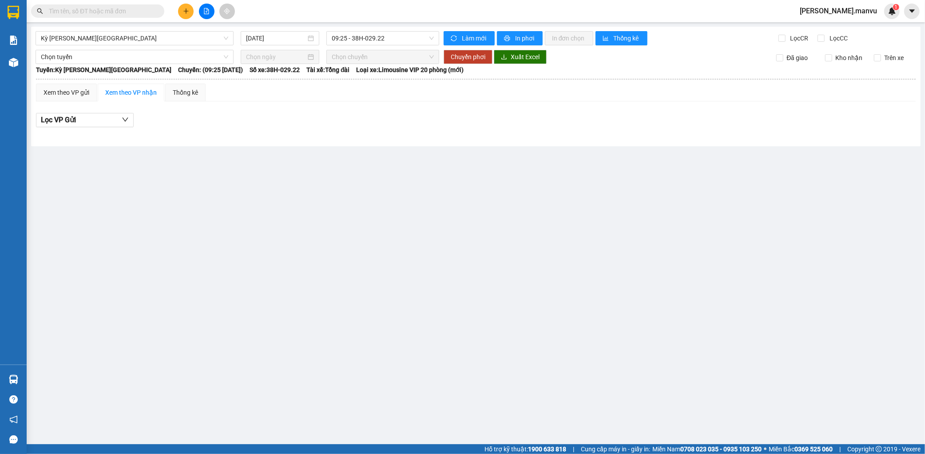
click at [138, 15] on input "text" at bounding box center [101, 11] width 105 height 10
